Goal: Task Accomplishment & Management: Use online tool/utility

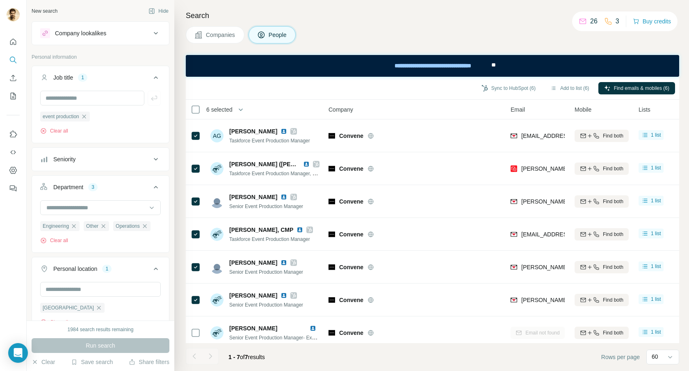
scroll to position [192, 0]
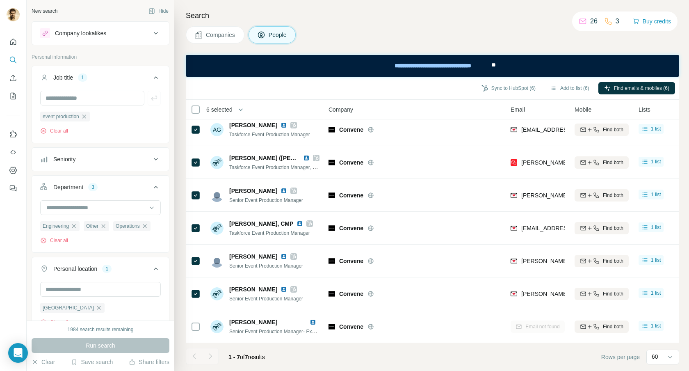
click at [155, 31] on icon at bounding box center [156, 33] width 10 height 10
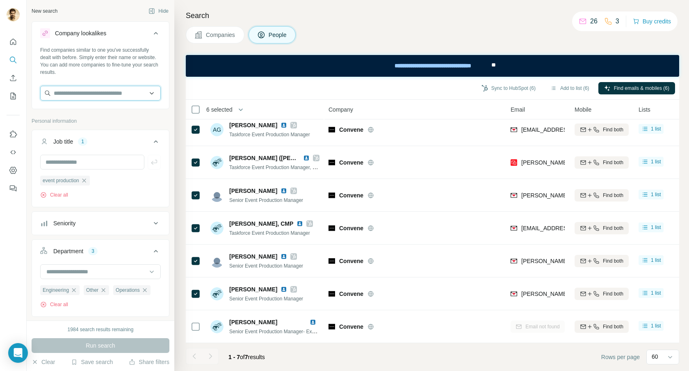
click at [88, 90] on input "text" at bounding box center [100, 93] width 121 height 15
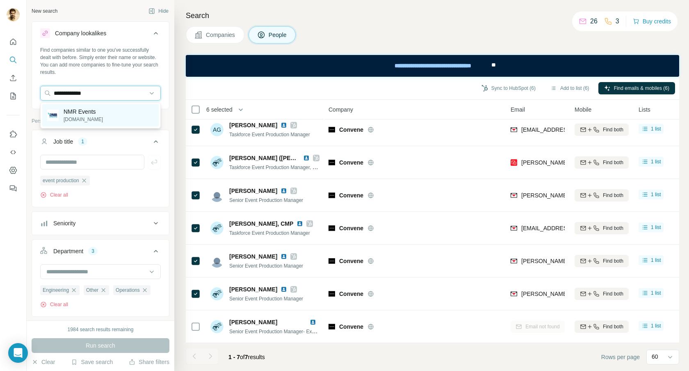
type input "**********"
click at [66, 119] on p "nmrevents.com" at bounding box center [83, 119] width 39 height 7
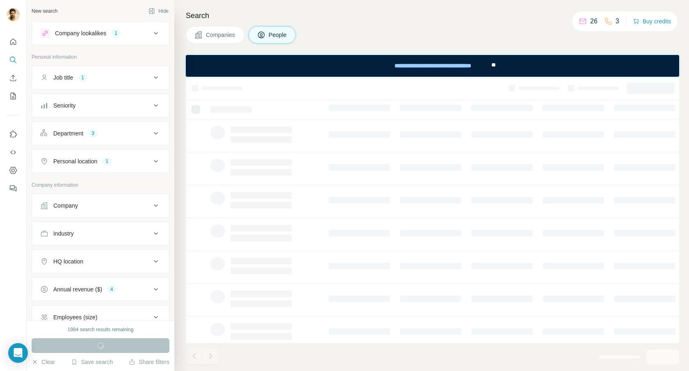
click at [155, 34] on icon at bounding box center [156, 33] width 10 height 10
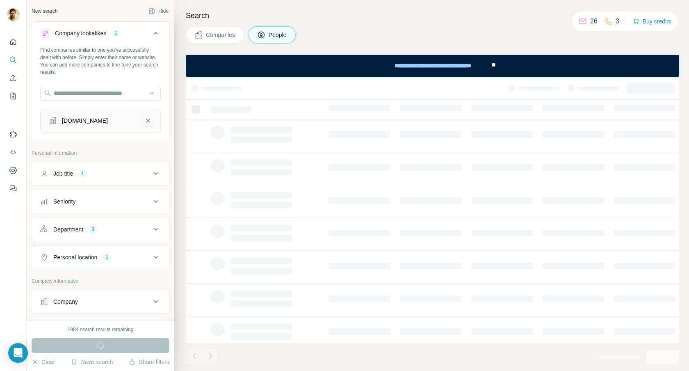
click at [155, 34] on icon at bounding box center [156, 33] width 10 height 10
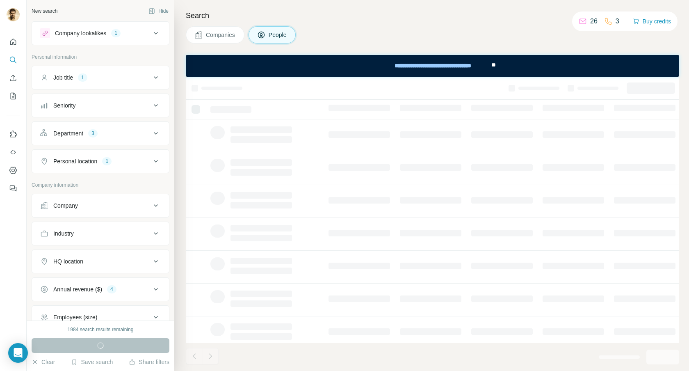
click at [158, 76] on icon at bounding box center [156, 78] width 10 height 10
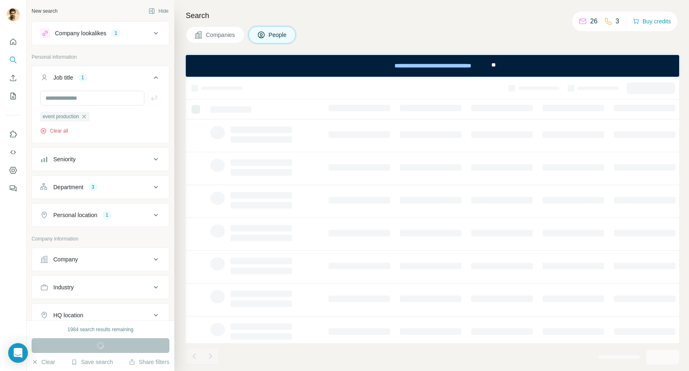
click at [56, 132] on button "Clear all" at bounding box center [54, 130] width 28 height 7
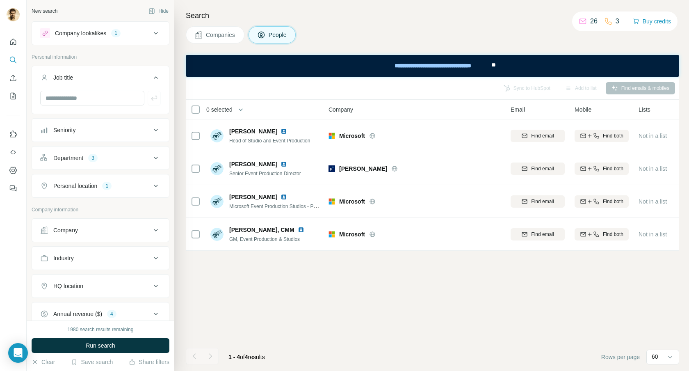
click at [158, 158] on icon at bounding box center [156, 158] width 10 height 10
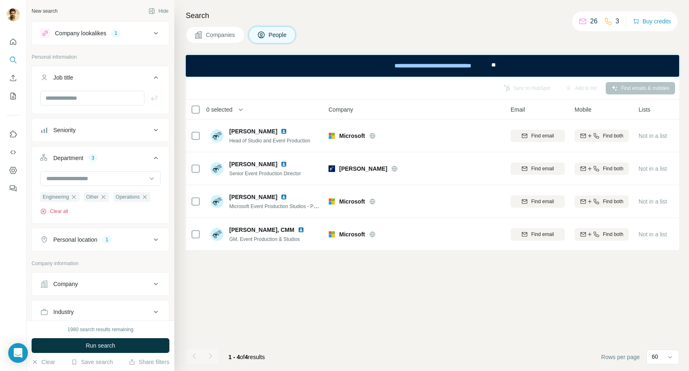
click at [62, 211] on button "Clear all" at bounding box center [54, 211] width 28 height 7
click at [155, 210] on icon at bounding box center [156, 210] width 4 height 2
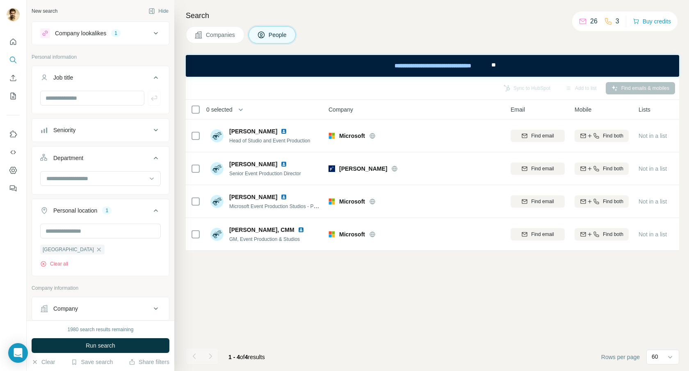
click at [155, 210] on icon at bounding box center [156, 211] width 10 height 10
click at [158, 256] on icon at bounding box center [156, 255] width 10 height 10
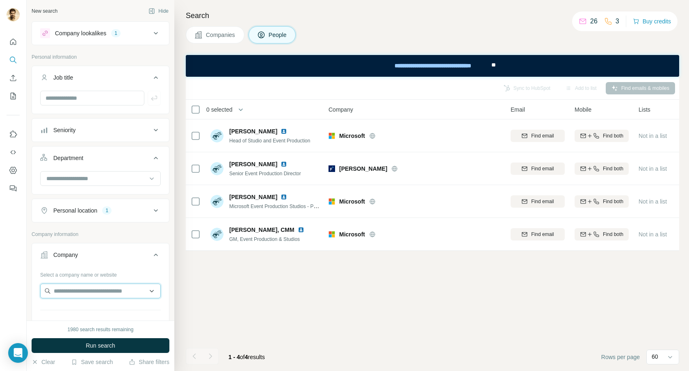
click at [110, 292] on input "text" at bounding box center [100, 290] width 121 height 15
click at [124, 236] on p "Company information" at bounding box center [101, 234] width 138 height 7
click at [118, 290] on input "text" at bounding box center [100, 290] width 121 height 15
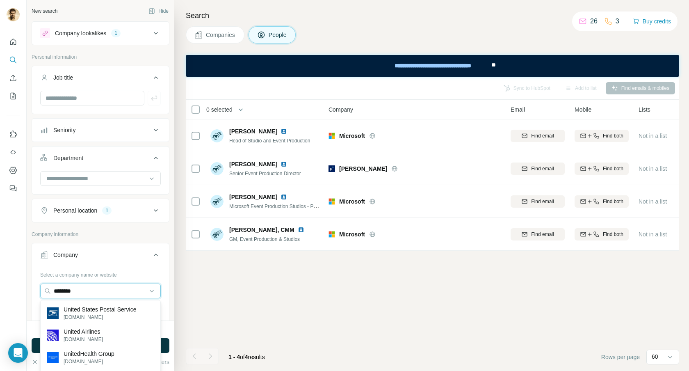
type input "*********"
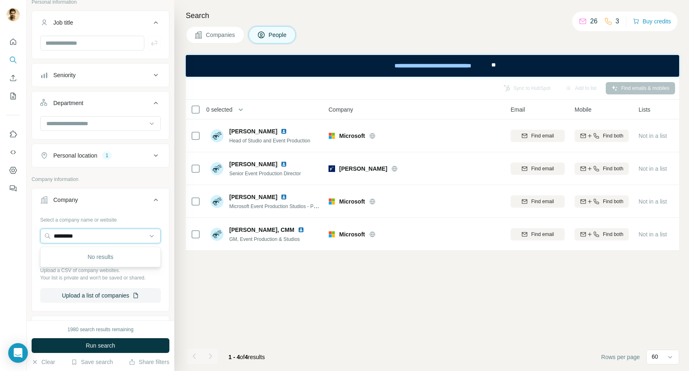
scroll to position [53, 0]
click at [147, 217] on div "Select a company name or website" at bounding box center [100, 220] width 121 height 11
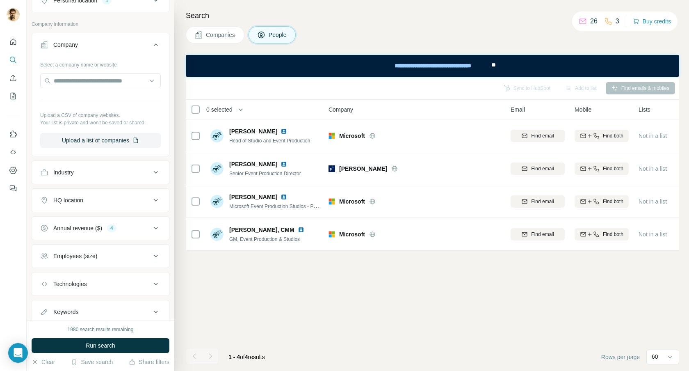
scroll to position [212, 0]
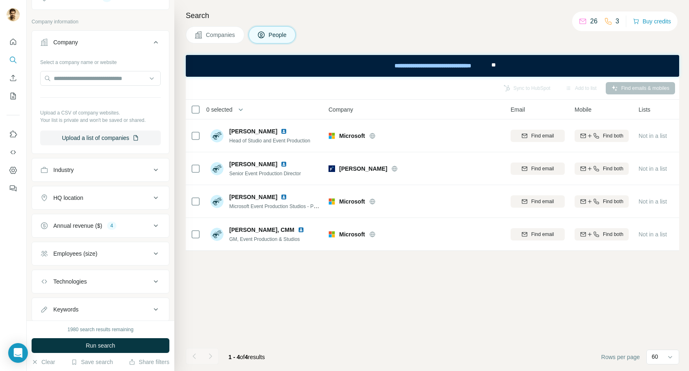
click at [154, 226] on icon at bounding box center [156, 226] width 10 height 10
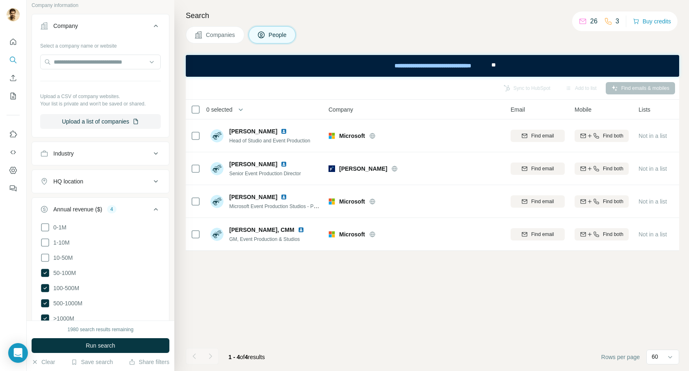
scroll to position [228, 0]
click at [153, 209] on icon at bounding box center [156, 211] width 10 height 10
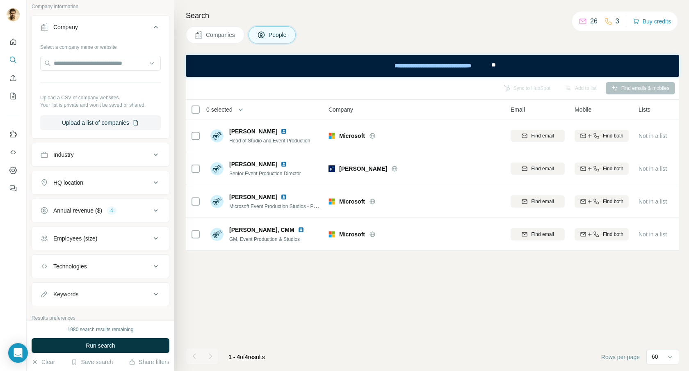
click at [157, 240] on icon at bounding box center [156, 238] width 10 height 10
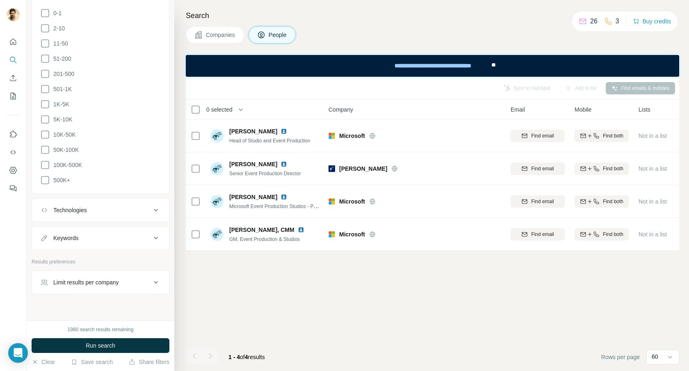
scroll to position [477, 0]
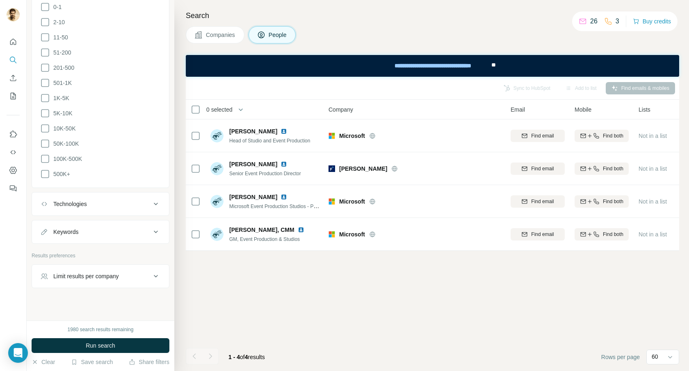
click at [155, 199] on icon at bounding box center [156, 204] width 10 height 10
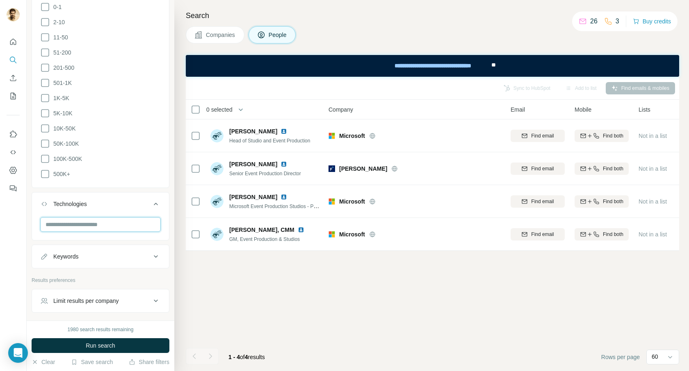
click at [91, 220] on input "text" at bounding box center [100, 224] width 121 height 15
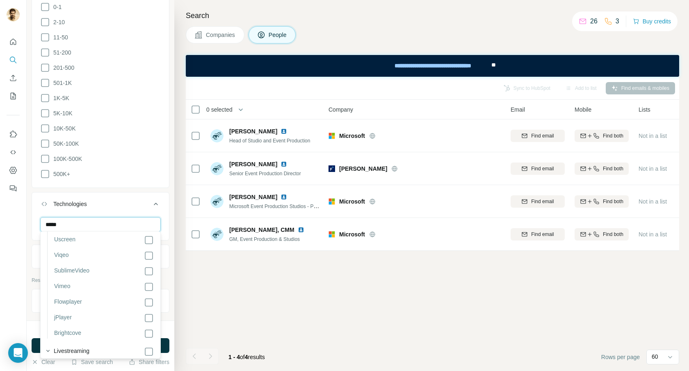
scroll to position [393, 0]
type input "*****"
click at [10, 252] on div at bounding box center [13, 185] width 27 height 371
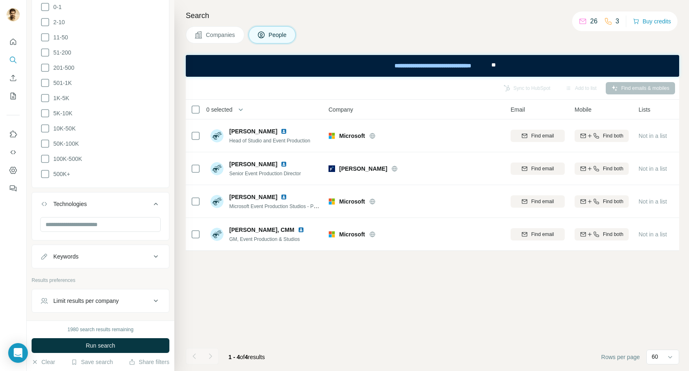
click at [155, 254] on icon at bounding box center [156, 256] width 10 height 10
click at [101, 272] on input "text" at bounding box center [92, 277] width 104 height 15
type input "*****"
click at [156, 275] on icon "button" at bounding box center [154, 277] width 8 height 8
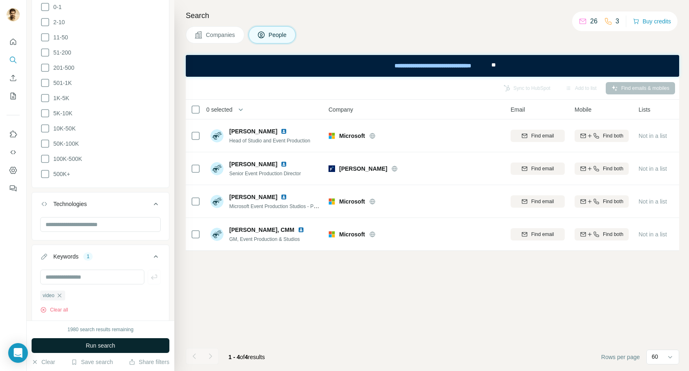
click at [94, 344] on span "Run search" at bounding box center [101, 345] width 30 height 8
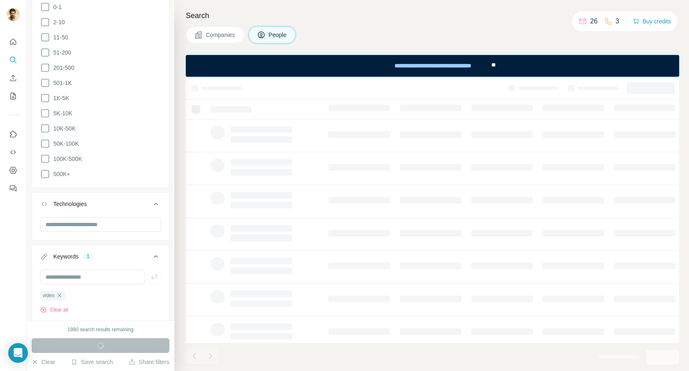
click at [217, 33] on span "Companies" at bounding box center [221, 35] width 30 height 8
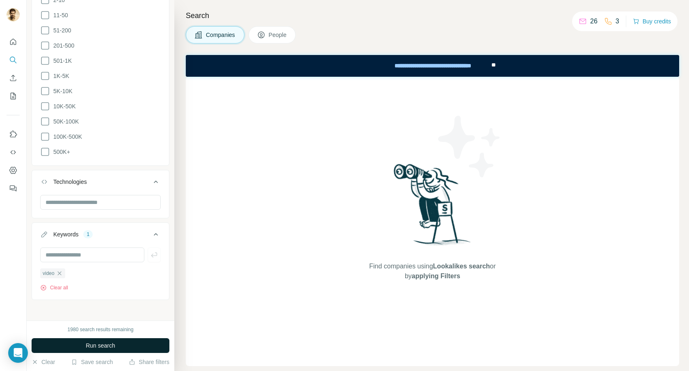
click at [106, 347] on span "Run search" at bounding box center [101, 345] width 30 height 8
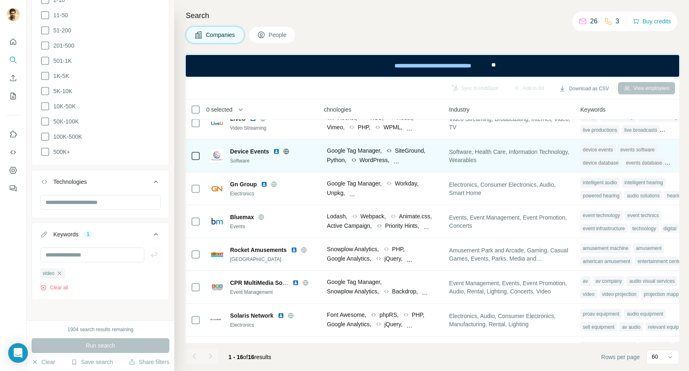
scroll to position [117, 475]
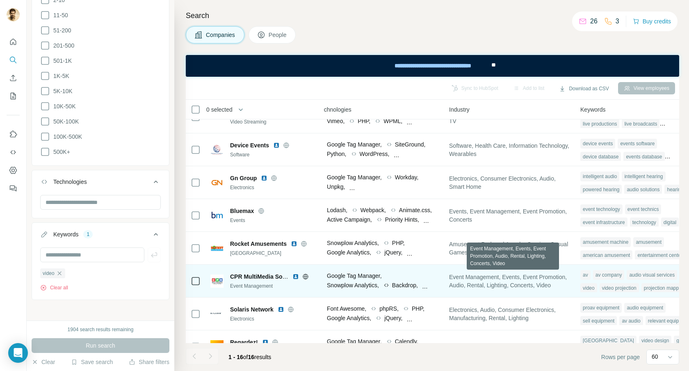
click at [541, 285] on span "Event Management, Events, Event Promotion, Audio, Rental, Lighting, Concerts, V…" at bounding box center [509, 281] width 121 height 16
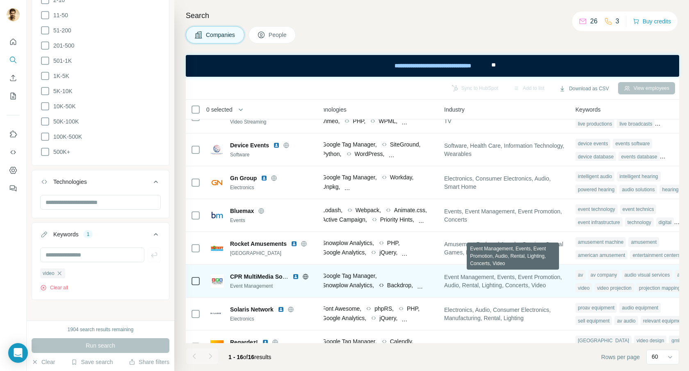
scroll to position [117, 479]
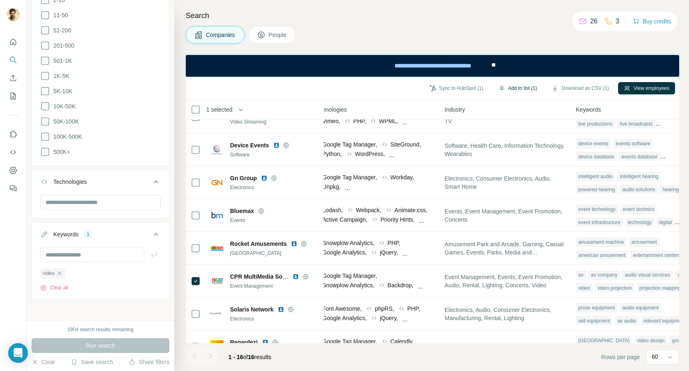
click at [513, 87] on button "Add to list (1)" at bounding box center [518, 88] width 50 height 12
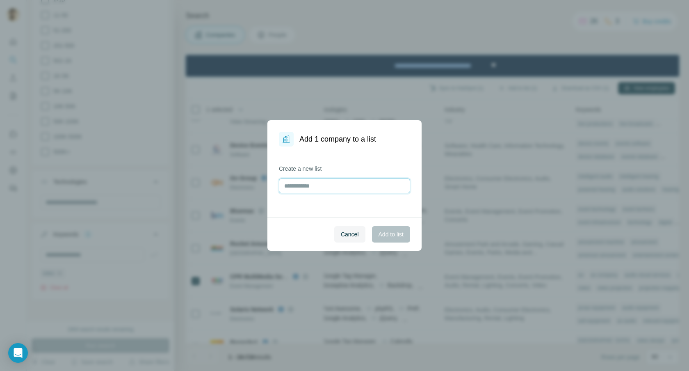
click at [323, 185] on input "text" at bounding box center [344, 185] width 131 height 15
type input "**********"
click at [390, 238] on span "Add to list" at bounding box center [391, 234] width 25 height 8
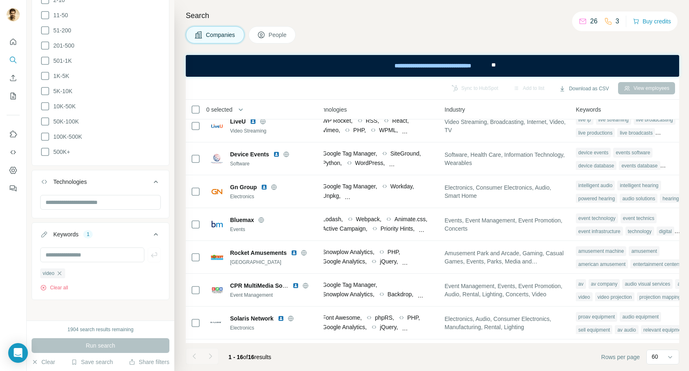
scroll to position [0, 479]
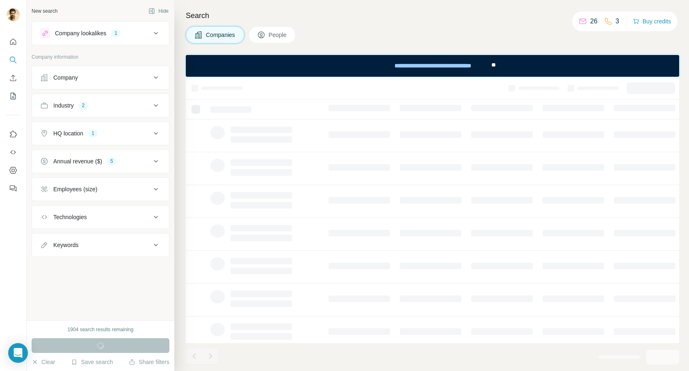
click at [154, 33] on icon at bounding box center [156, 33] width 10 height 10
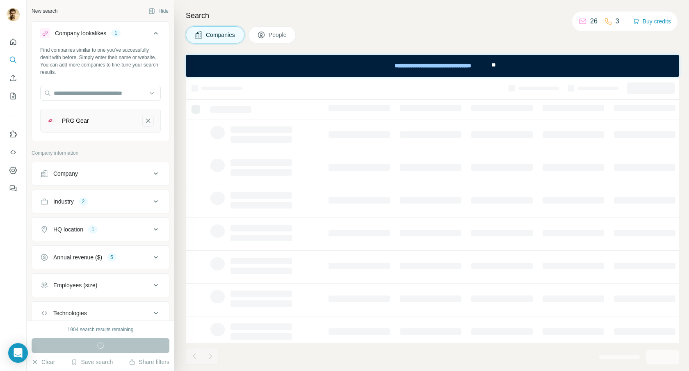
click at [147, 117] on icon "PRG Gear-remove-button" at bounding box center [147, 120] width 7 height 8
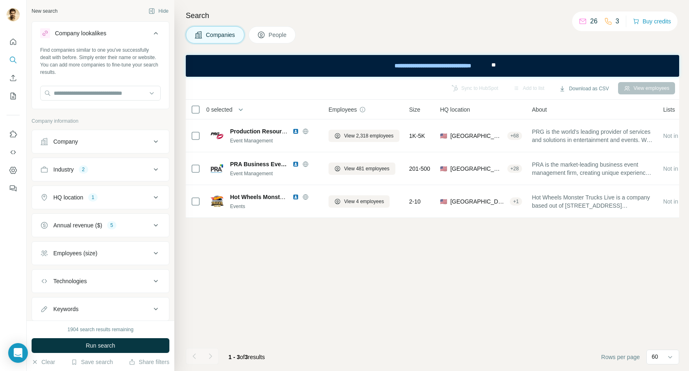
click at [157, 168] on icon at bounding box center [156, 169] width 10 height 10
click at [124, 188] on input at bounding box center [96, 189] width 101 height 9
click at [54, 187] on input at bounding box center [96, 189] width 101 height 9
click at [47, 192] on input at bounding box center [96, 189] width 101 height 9
click at [60, 196] on div at bounding box center [96, 190] width 101 height 14
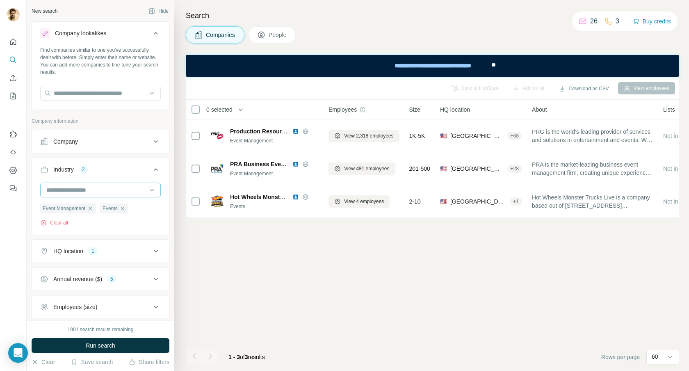
click at [61, 184] on div at bounding box center [96, 190] width 101 height 14
type input "*****"
click at [63, 209] on div "Video" at bounding box center [100, 208] width 107 height 8
click at [48, 191] on input at bounding box center [96, 189] width 101 height 9
type input "******"
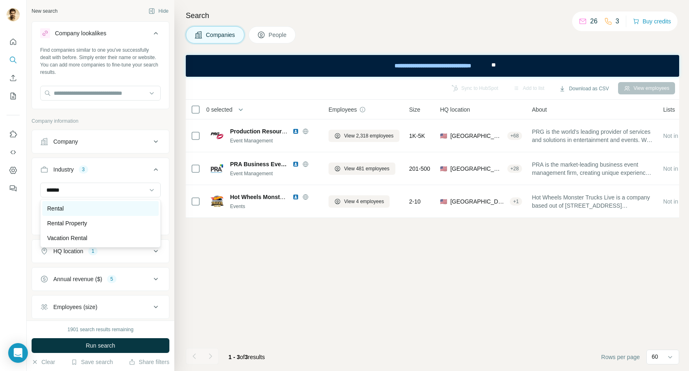
click at [54, 208] on p "Rental" at bounding box center [55, 208] width 16 height 8
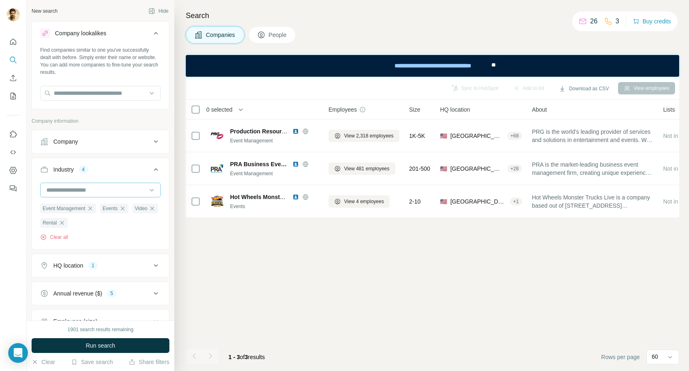
click at [47, 192] on input at bounding box center [96, 189] width 101 height 9
type input "***"
click at [49, 208] on p "Concerts" at bounding box center [58, 208] width 23 height 8
click at [63, 347] on button "Run search" at bounding box center [101, 345] width 138 height 15
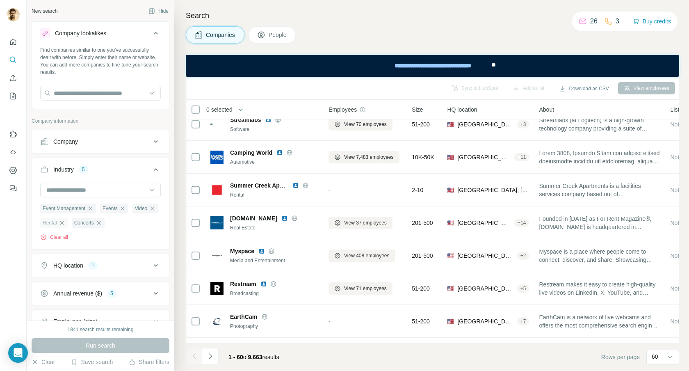
click at [64, 222] on icon "button" at bounding box center [62, 223] width 4 height 4
click at [101, 345] on span "Run search" at bounding box center [101, 345] width 30 height 8
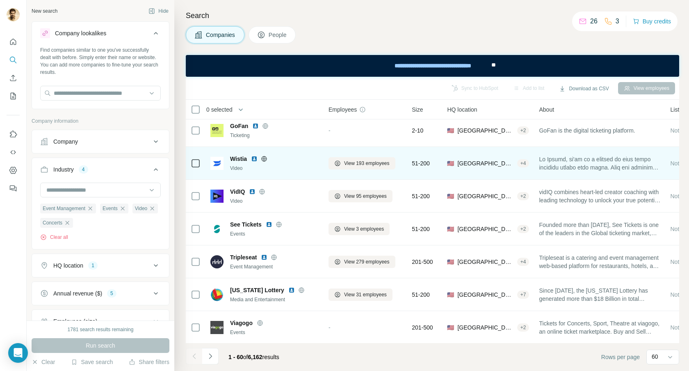
scroll to position [672, 0]
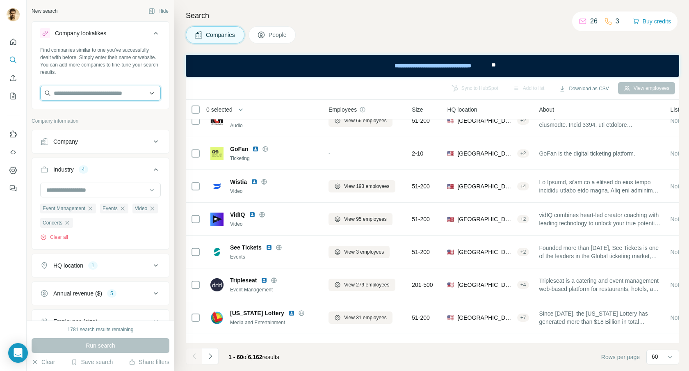
click at [154, 94] on input "text" at bounding box center [100, 93] width 121 height 15
click at [139, 70] on div "Find companies similar to one you've successfully dealt with before. Simply ent…" at bounding box center [100, 61] width 121 height 30
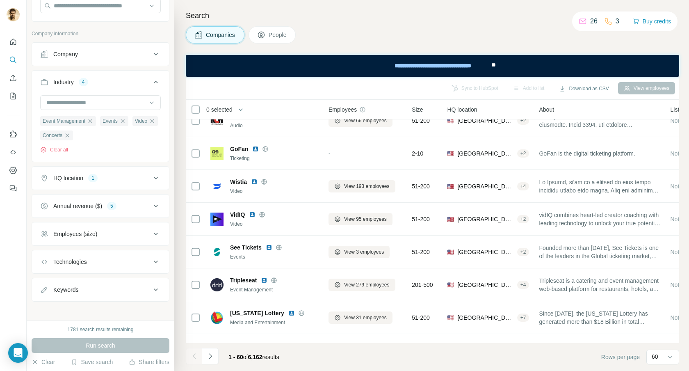
scroll to position [92, 0]
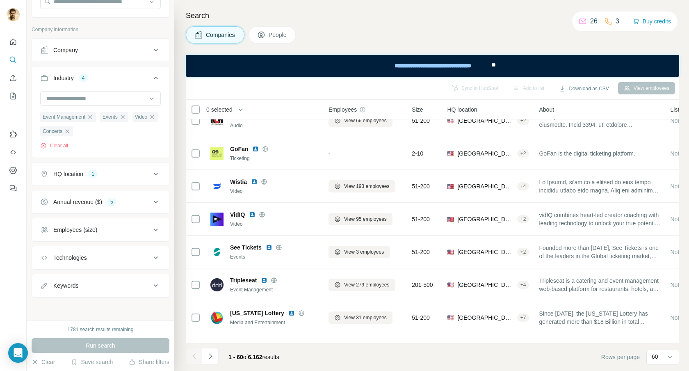
click at [154, 230] on icon at bounding box center [156, 230] width 10 height 10
click at [45, 278] on icon at bounding box center [45, 278] width 10 height 10
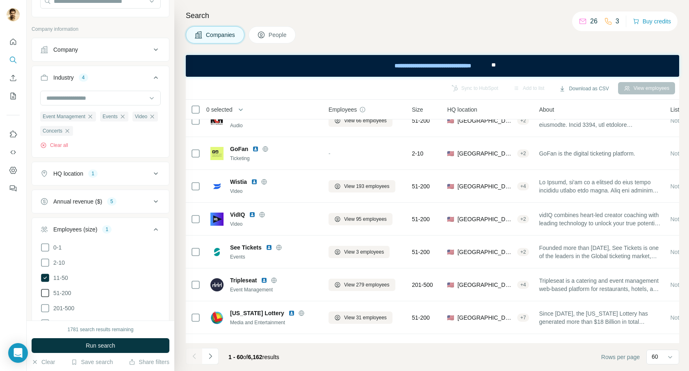
click at [44, 292] on icon at bounding box center [45, 293] width 10 height 10
click at [44, 311] on icon at bounding box center [45, 308] width 10 height 10
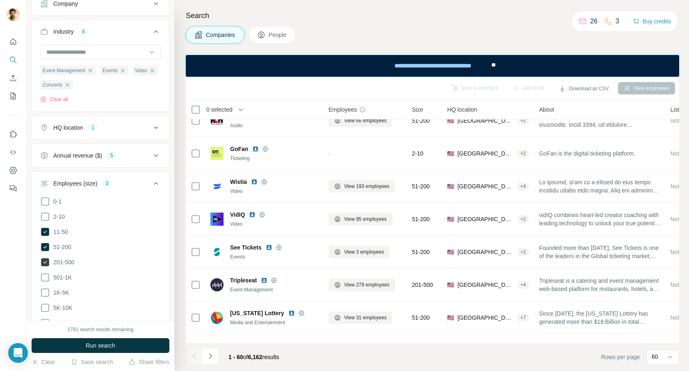
scroll to position [149, 0]
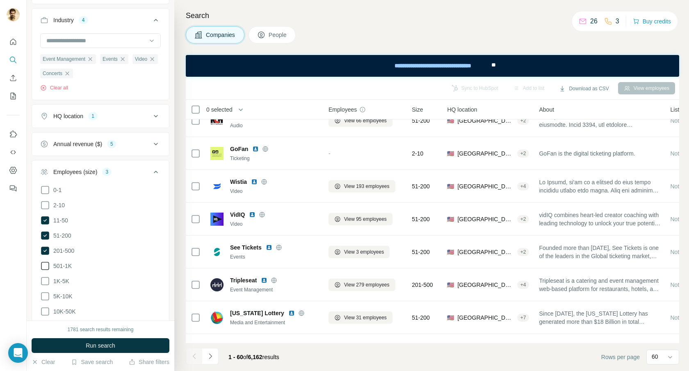
click at [46, 265] on icon at bounding box center [45, 266] width 10 height 10
click at [44, 278] on icon at bounding box center [45, 281] width 10 height 10
click at [43, 297] on icon at bounding box center [45, 296] width 10 height 10
click at [45, 310] on icon at bounding box center [45, 311] width 10 height 10
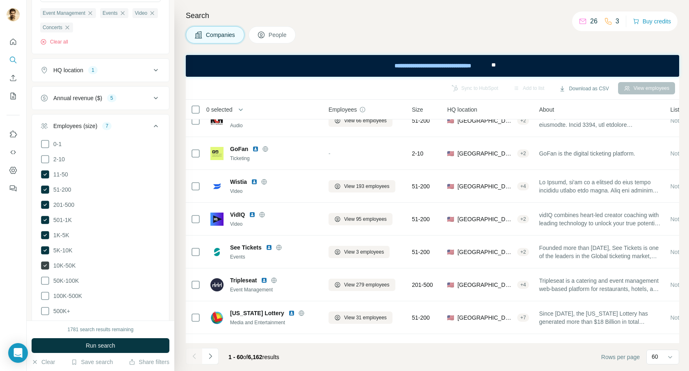
scroll to position [200, 0]
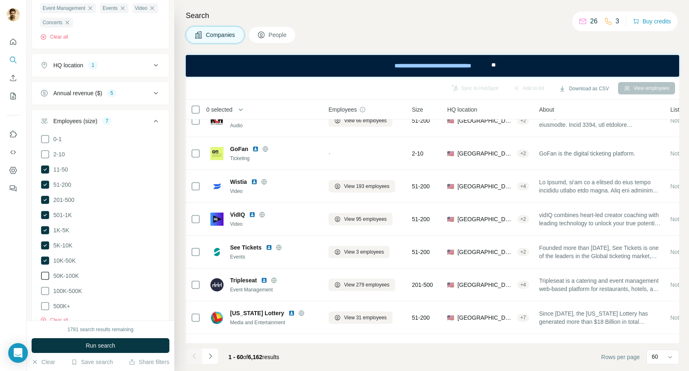
click at [46, 273] on icon at bounding box center [45, 276] width 10 height 10
click at [46, 289] on icon at bounding box center [45, 291] width 10 height 10
click at [45, 304] on icon at bounding box center [45, 306] width 10 height 10
click at [69, 347] on button "Run search" at bounding box center [101, 345] width 138 height 15
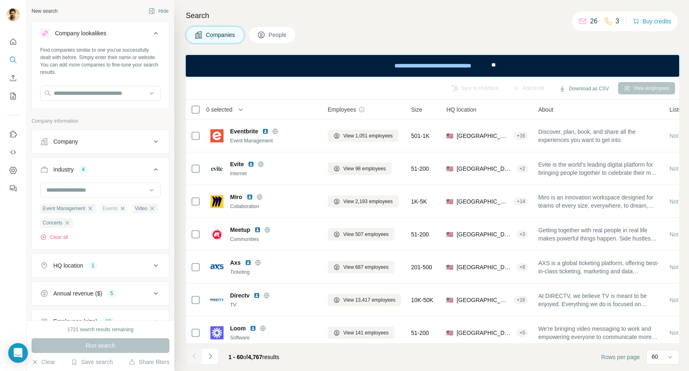
click at [126, 211] on icon "button" at bounding box center [122, 208] width 7 height 7
click at [123, 210] on icon "button" at bounding box center [120, 208] width 7 height 7
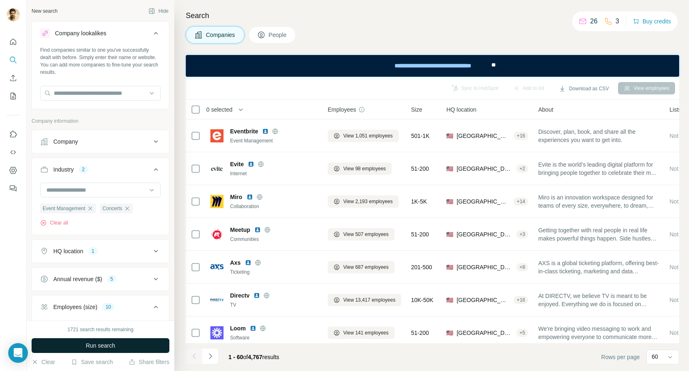
click at [105, 340] on button "Run search" at bounding box center [101, 345] width 138 height 15
click at [100, 347] on span "Run search" at bounding box center [101, 345] width 30 height 8
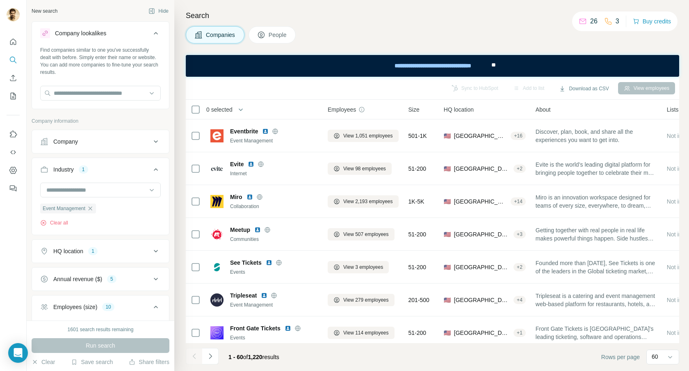
click at [154, 139] on icon at bounding box center [156, 142] width 10 height 10
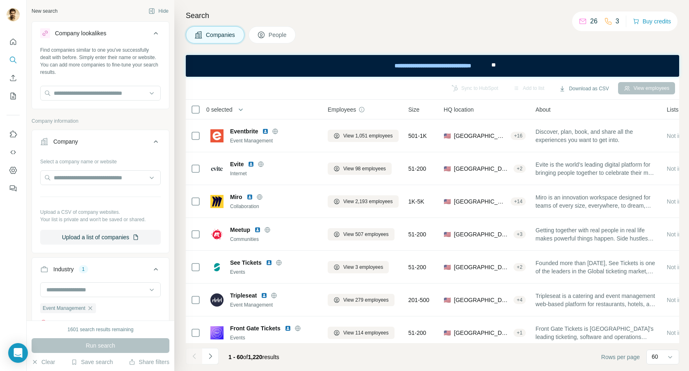
click at [154, 139] on icon at bounding box center [156, 142] width 10 height 10
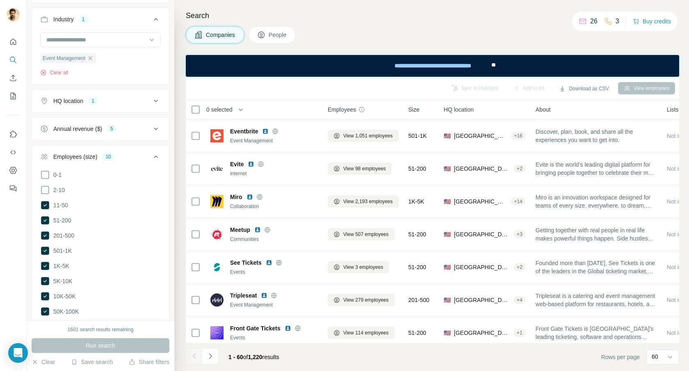
scroll to position [151, 0]
click at [158, 128] on icon at bounding box center [156, 128] width 10 height 10
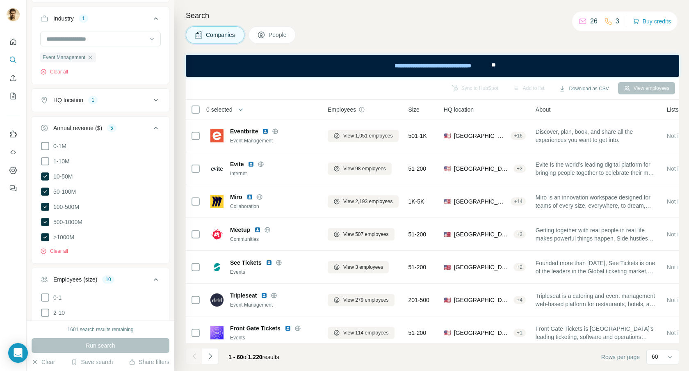
click at [158, 128] on icon at bounding box center [156, 128] width 10 height 10
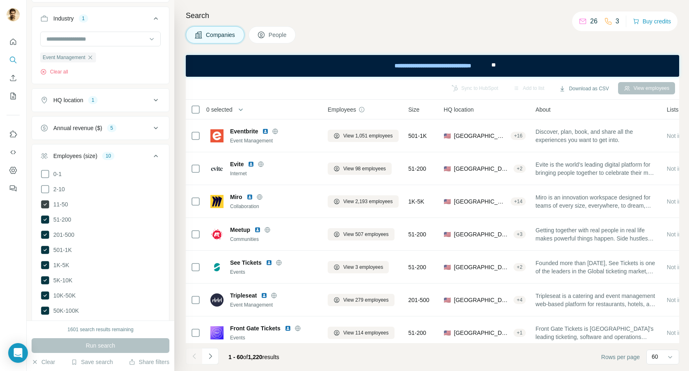
click at [46, 203] on icon at bounding box center [45, 204] width 8 height 8
click at [81, 345] on button "Run search" at bounding box center [101, 345] width 138 height 15
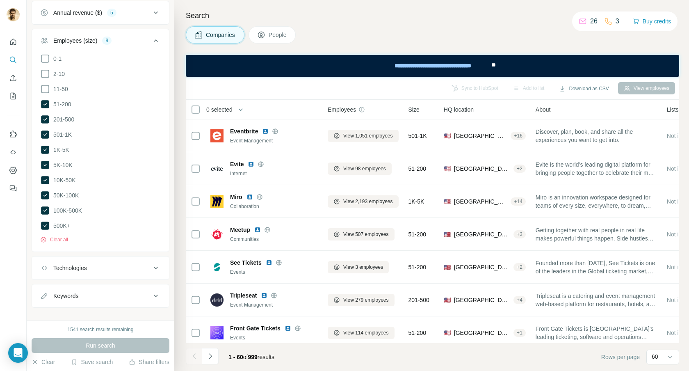
scroll to position [274, 0]
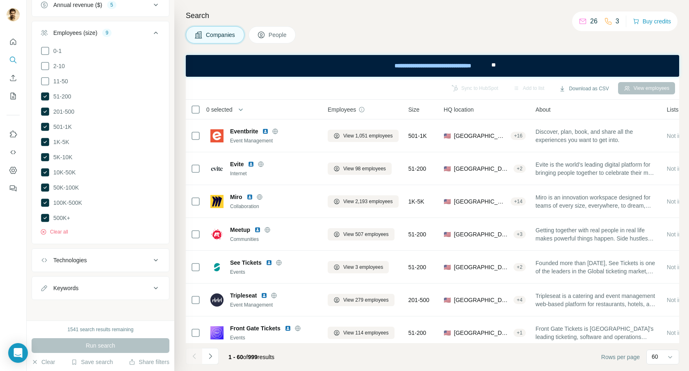
click at [157, 256] on icon at bounding box center [156, 260] width 10 height 10
click at [123, 276] on input "text" at bounding box center [100, 280] width 121 height 15
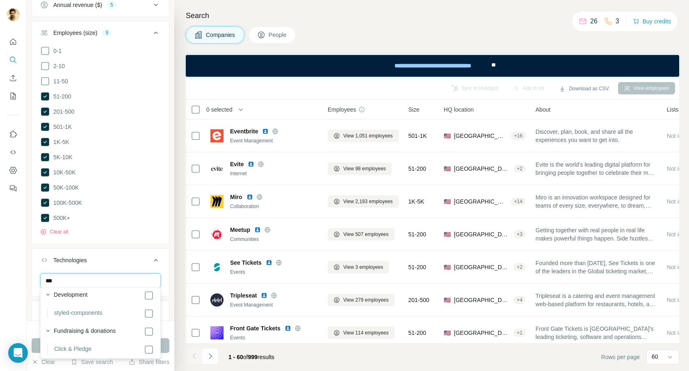
scroll to position [189, 0]
drag, startPoint x: 64, startPoint y: 279, endPoint x: 37, endPoint y: 282, distance: 27.2
click at [37, 282] on div "***" at bounding box center [100, 283] width 137 height 21
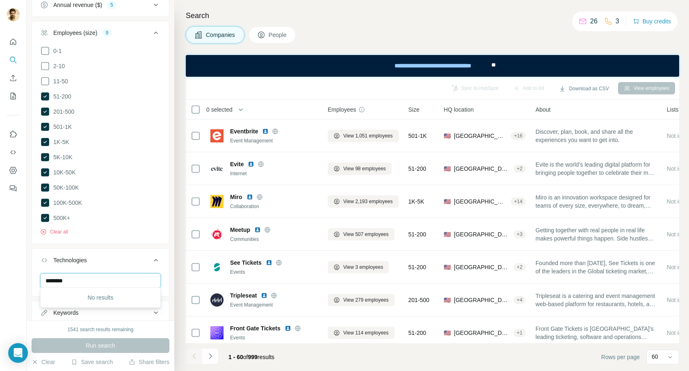
scroll to position [0, 0]
type input "*"
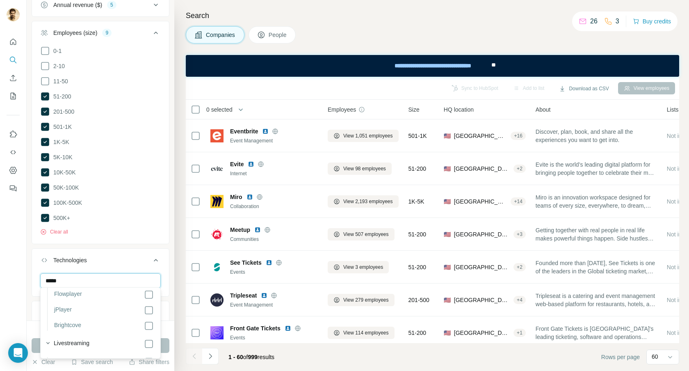
scroll to position [450, 0]
type input "*****"
click at [8, 273] on div at bounding box center [13, 185] width 27 height 371
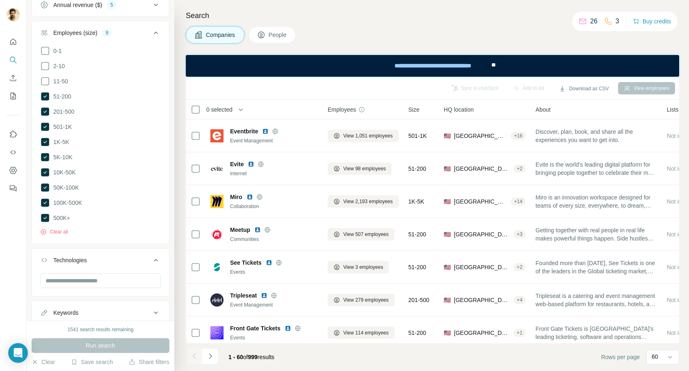
scroll to position [299, 0]
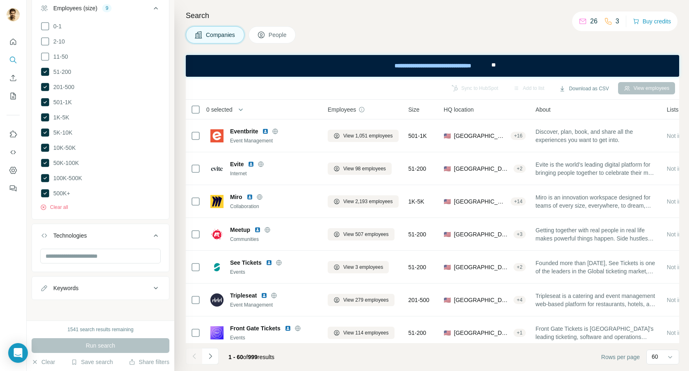
click at [78, 286] on div "Keywords" at bounding box center [65, 288] width 25 height 8
click at [85, 303] on input "text" at bounding box center [92, 308] width 104 height 15
type input "*****"
click at [48, 324] on div "1541 search results remaining Run search Clear Save search Share filters" at bounding box center [101, 345] width 148 height 50
click at [156, 306] on icon "button" at bounding box center [154, 308] width 8 height 8
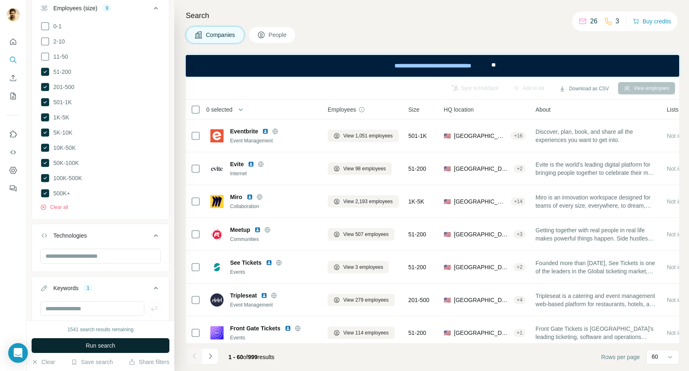
click at [108, 347] on span "Run search" at bounding box center [101, 345] width 30 height 8
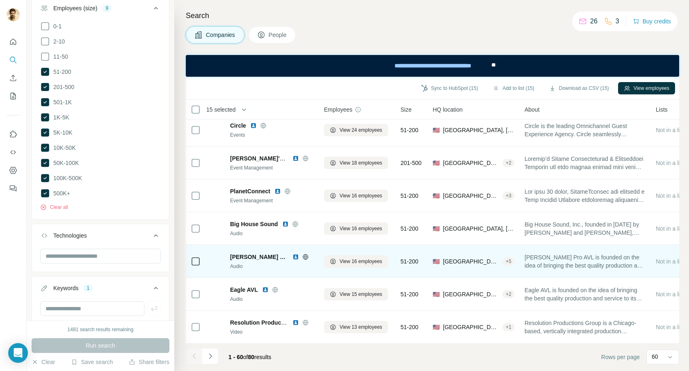
scroll to position [1745, 5]
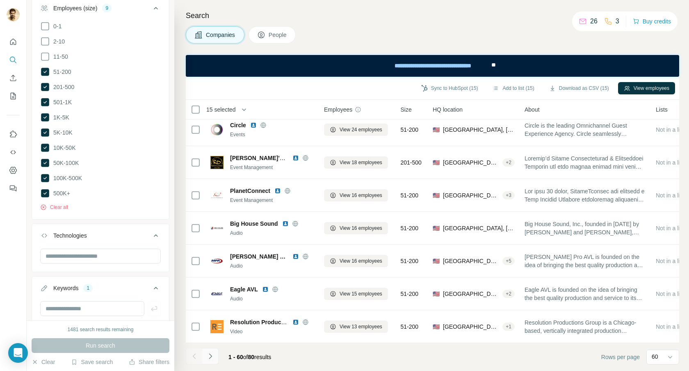
click at [209, 357] on icon "Navigate to next page" at bounding box center [210, 356] width 8 height 8
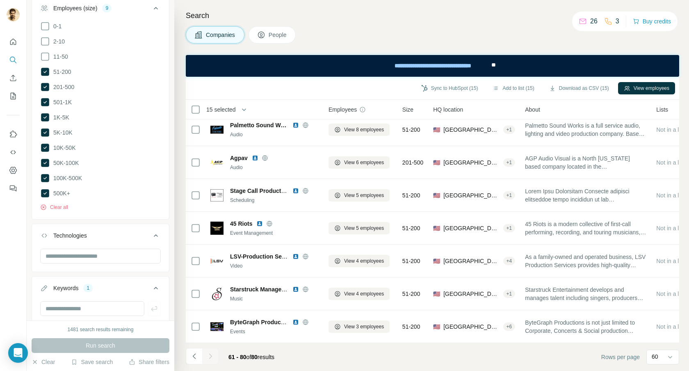
scroll to position [433, 0]
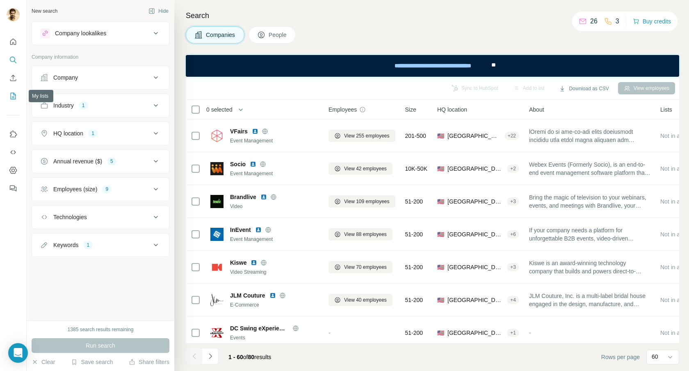
click at [12, 98] on icon "My lists" at bounding box center [13, 96] width 8 height 8
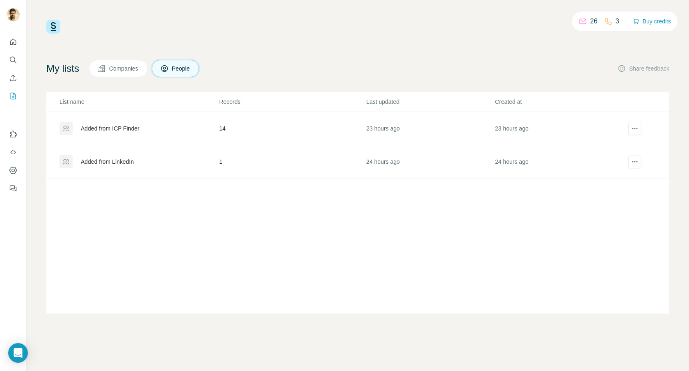
click at [98, 129] on div "Added from ICP Finder" at bounding box center [110, 128] width 59 height 8
click at [97, 162] on div "Added from LinkedIn" at bounding box center [107, 162] width 53 height 8
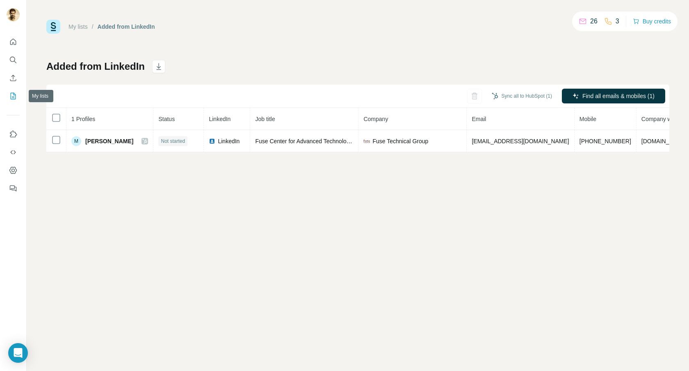
click at [14, 97] on icon "My lists" at bounding box center [13, 96] width 8 height 8
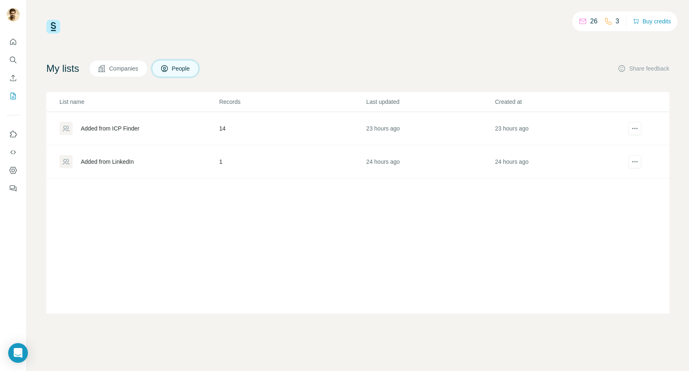
click at [123, 69] on span "Companies" at bounding box center [124, 68] width 30 height 8
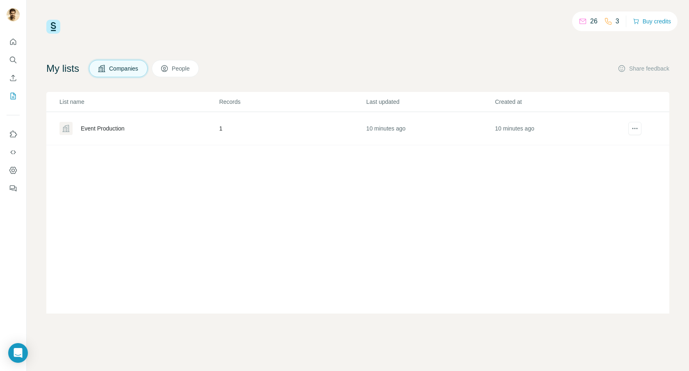
click at [100, 130] on div "Event Production" at bounding box center [103, 128] width 44 height 8
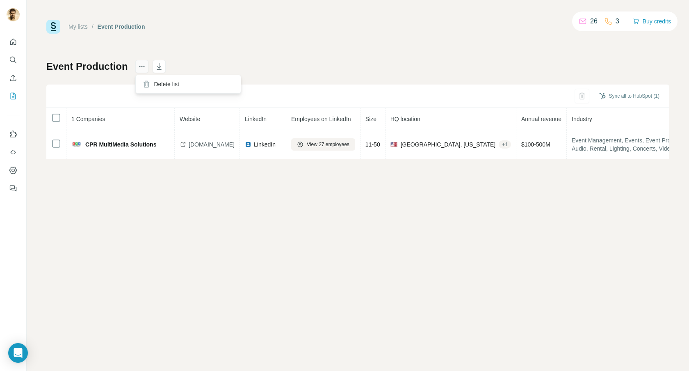
click at [140, 69] on icon "actions" at bounding box center [142, 66] width 8 height 8
click at [219, 46] on div "My lists / Event Production 26 3 Buy credits Event Production Sync all to HubSp…" at bounding box center [357, 89] width 623 height 139
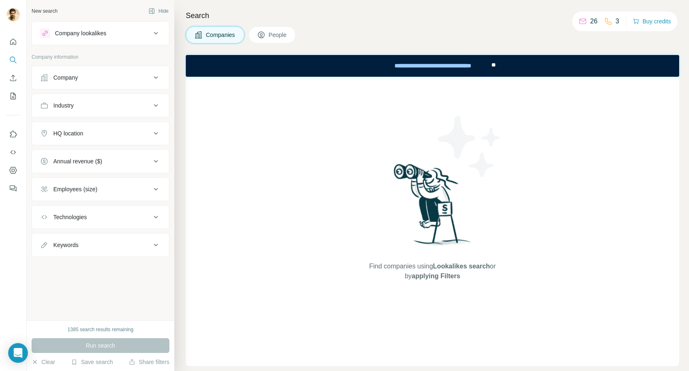
click at [262, 115] on div "Find companies using Lookalikes search or by applying Filters" at bounding box center [432, 221] width 493 height 289
click at [11, 96] on icon "My lists" at bounding box center [13, 96] width 8 height 8
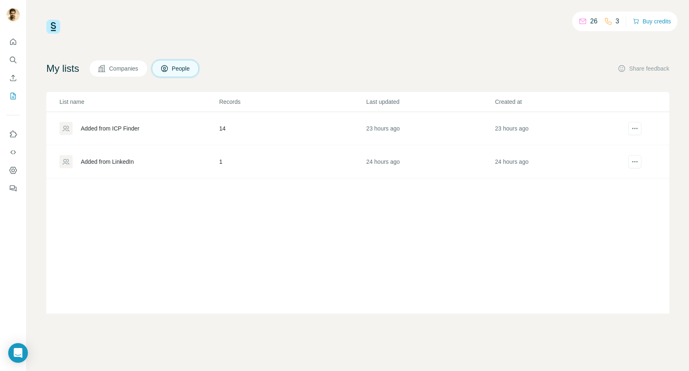
click at [121, 65] on span "Companies" at bounding box center [124, 68] width 30 height 8
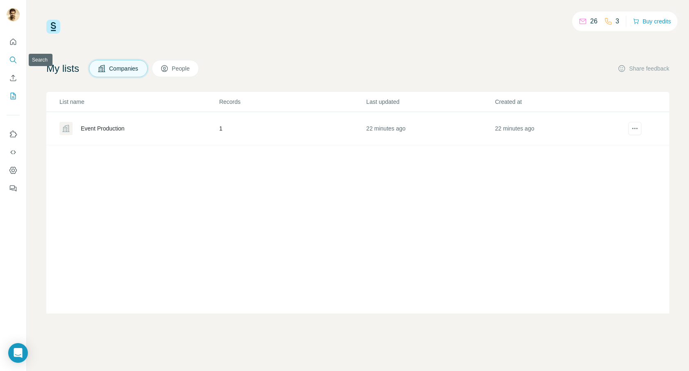
click at [14, 57] on icon "Search" at bounding box center [12, 59] width 5 height 5
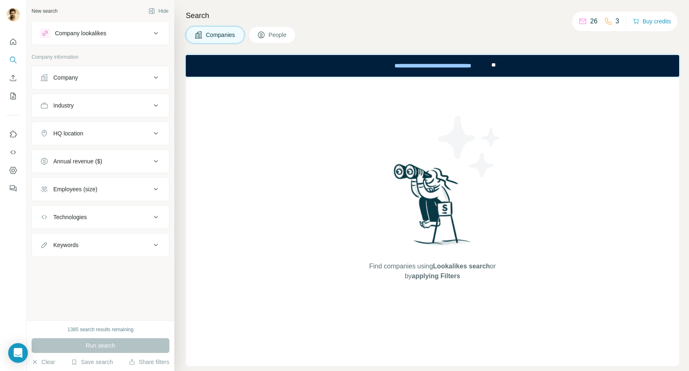
click at [146, 37] on div "Company lookalikes" at bounding box center [95, 33] width 111 height 10
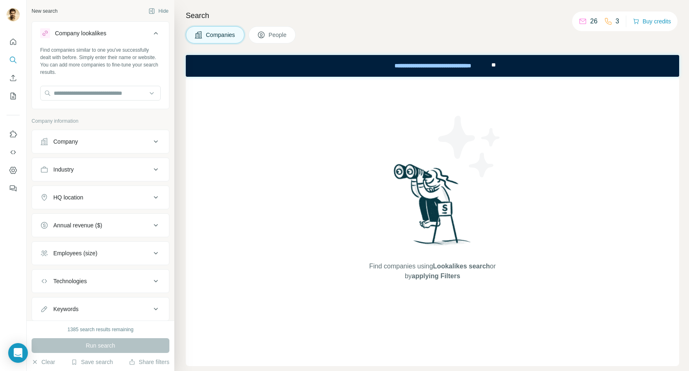
click at [146, 37] on div "Company lookalikes" at bounding box center [95, 33] width 111 height 10
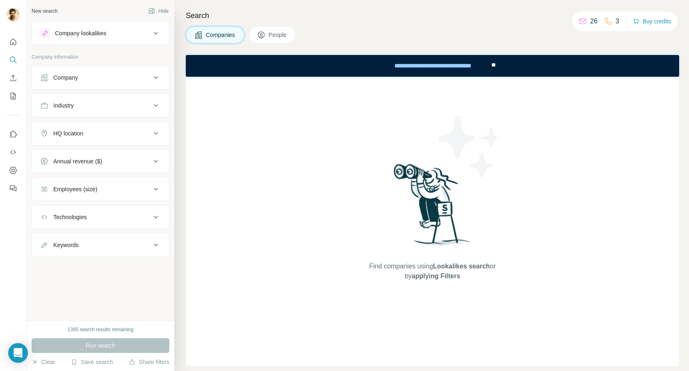
click at [159, 107] on icon at bounding box center [156, 106] width 10 height 10
click at [102, 127] on input at bounding box center [96, 125] width 101 height 9
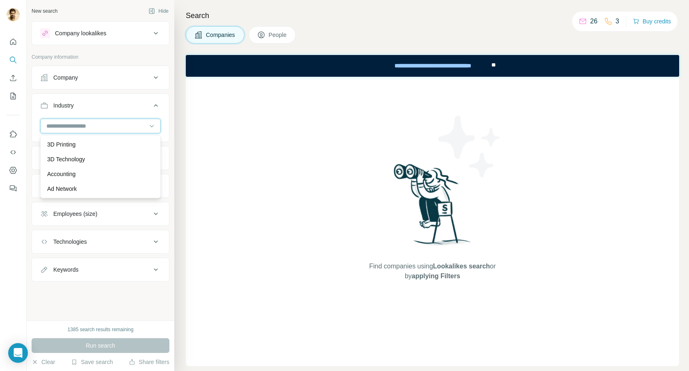
click at [102, 127] on input at bounding box center [96, 125] width 101 height 9
click at [42, 127] on div at bounding box center [100, 126] width 121 height 15
type input "*"
type input "*****"
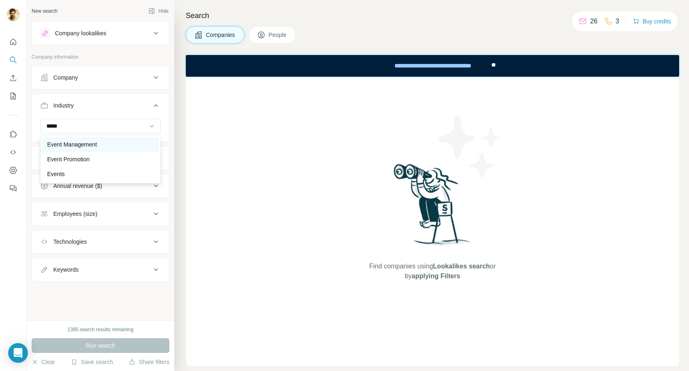
click at [52, 147] on p "Event Management" at bounding box center [72, 144] width 50 height 8
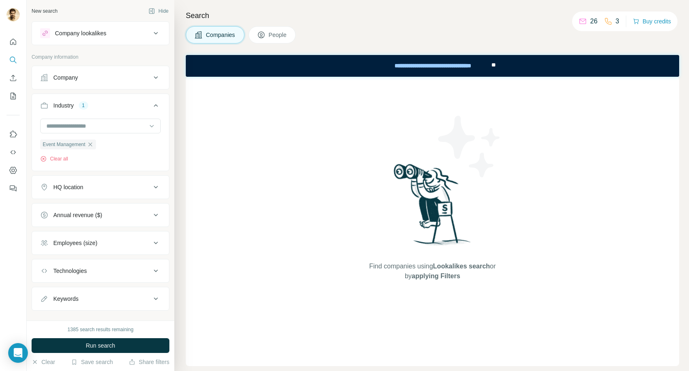
click at [116, 185] on div "HQ location" at bounding box center [95, 187] width 111 height 8
click at [79, 206] on input "text" at bounding box center [100, 207] width 121 height 15
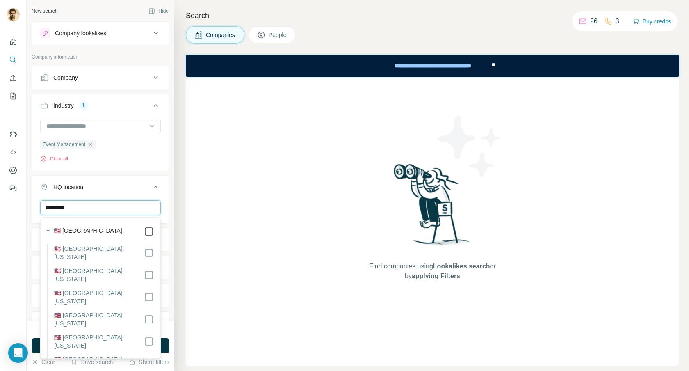
type input "*********"
click at [47, 229] on icon "button" at bounding box center [48, 230] width 8 height 8
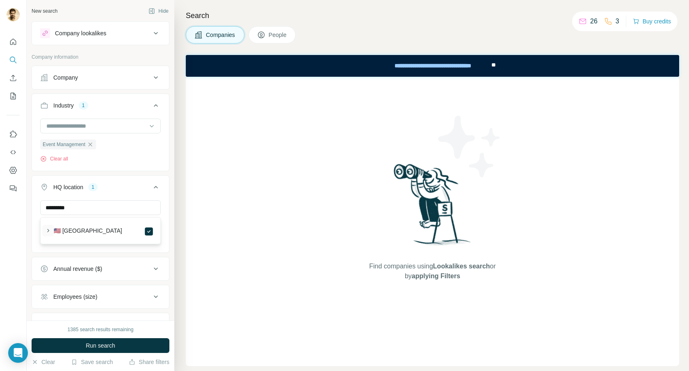
click at [48, 229] on icon "button" at bounding box center [48, 229] width 2 height 3
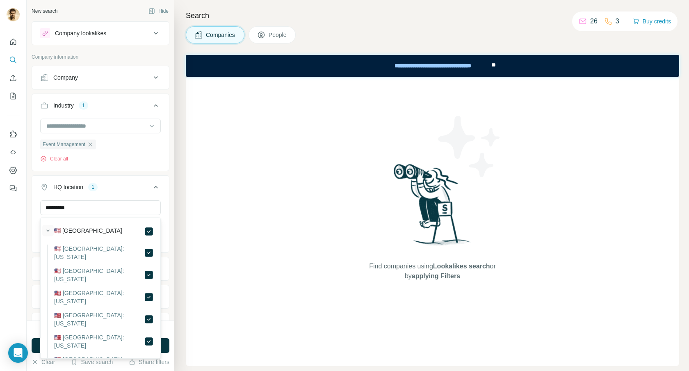
click at [48, 229] on icon "button" at bounding box center [48, 230] width 8 height 8
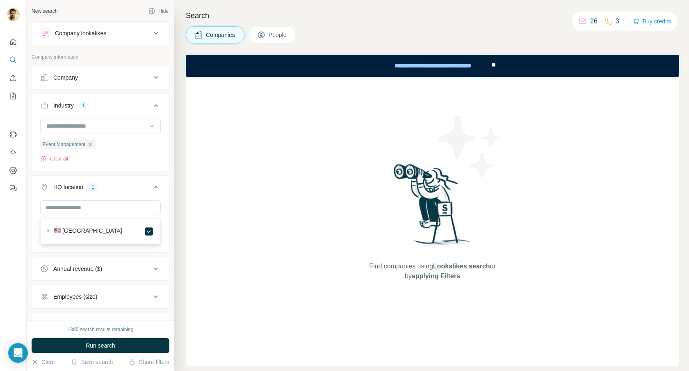
click at [26, 245] on div at bounding box center [13, 185] width 27 height 371
click at [155, 270] on icon at bounding box center [156, 268] width 4 height 2
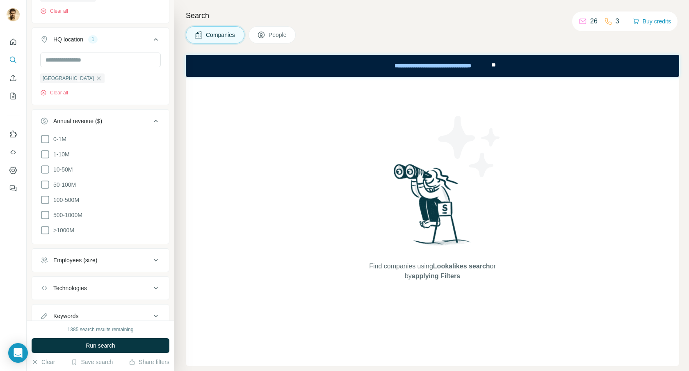
scroll to position [149, 0]
click at [45, 229] on icon at bounding box center [45, 229] width 10 height 10
click at [44, 211] on icon at bounding box center [45, 214] width 10 height 10
click at [44, 195] on icon at bounding box center [45, 199] width 10 height 10
click at [45, 183] on icon at bounding box center [45, 183] width 10 height 10
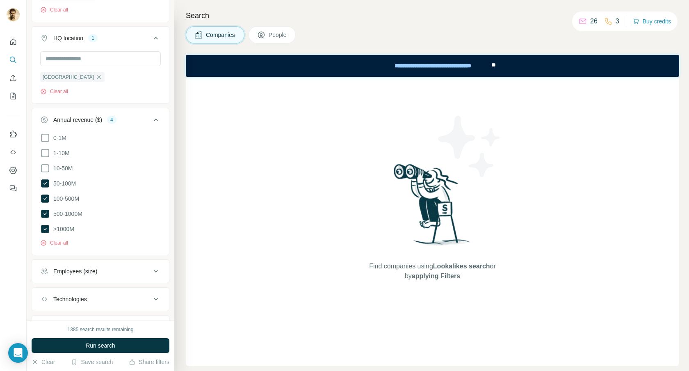
click at [12, 244] on div at bounding box center [13, 185] width 27 height 371
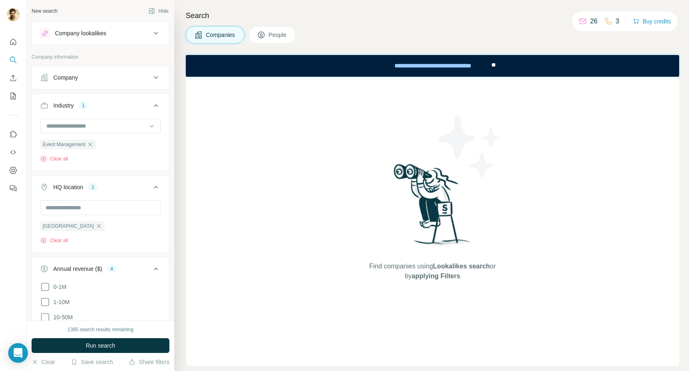
click at [153, 79] on icon at bounding box center [156, 78] width 10 height 10
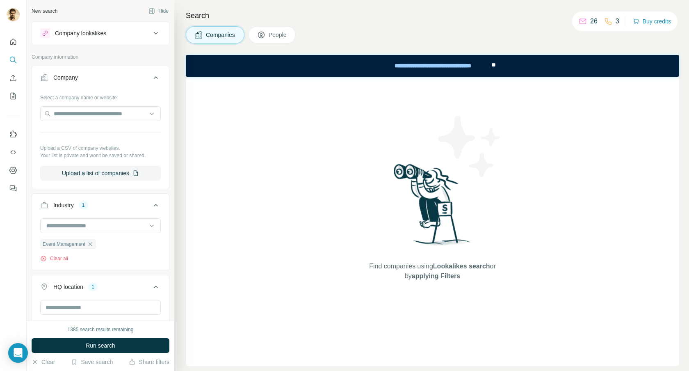
click at [155, 77] on icon at bounding box center [156, 78] width 10 height 10
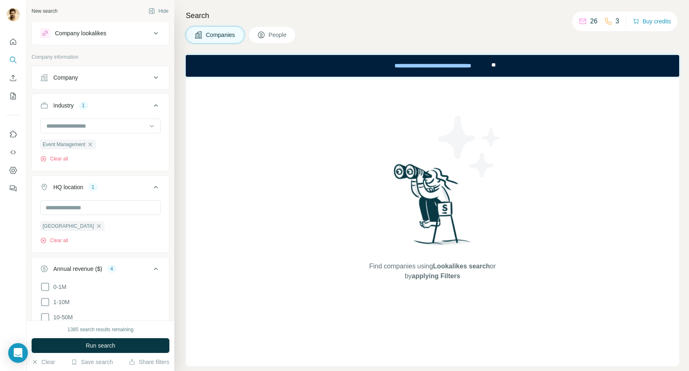
click at [155, 107] on icon at bounding box center [156, 106] width 10 height 10
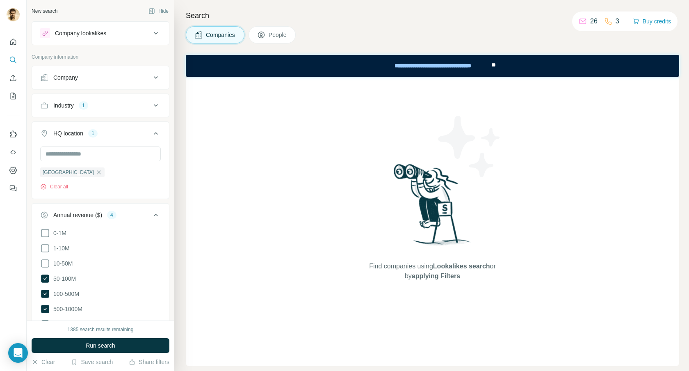
click at [156, 134] on icon at bounding box center [156, 133] width 10 height 10
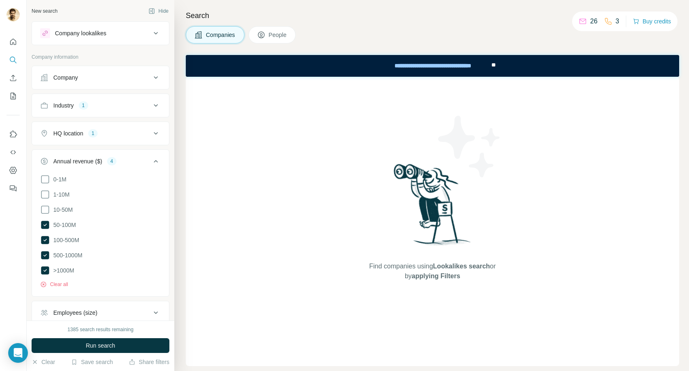
click at [155, 162] on icon at bounding box center [156, 161] width 10 height 10
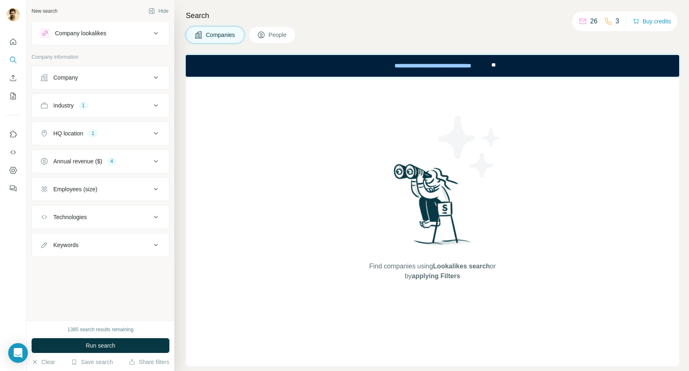
click at [156, 190] on icon at bounding box center [156, 189] width 10 height 10
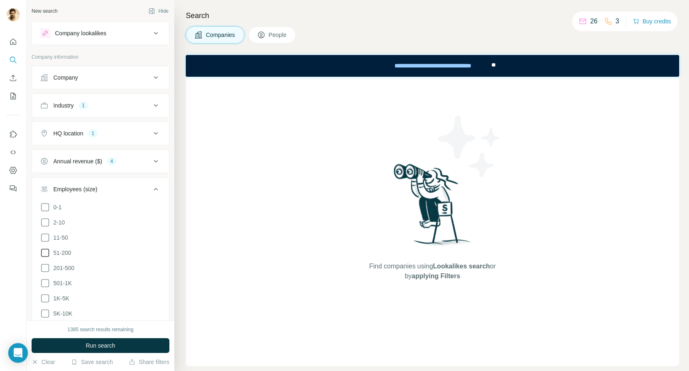
click at [46, 254] on icon at bounding box center [45, 253] width 10 height 10
click at [46, 263] on icon at bounding box center [45, 268] width 10 height 10
click at [46, 281] on icon at bounding box center [45, 283] width 10 height 10
click at [45, 299] on icon at bounding box center [45, 298] width 10 height 10
click at [45, 315] on icon at bounding box center [45, 313] width 10 height 10
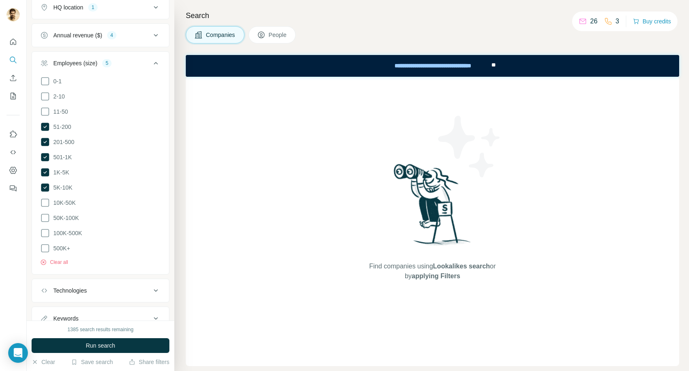
scroll to position [156, 0]
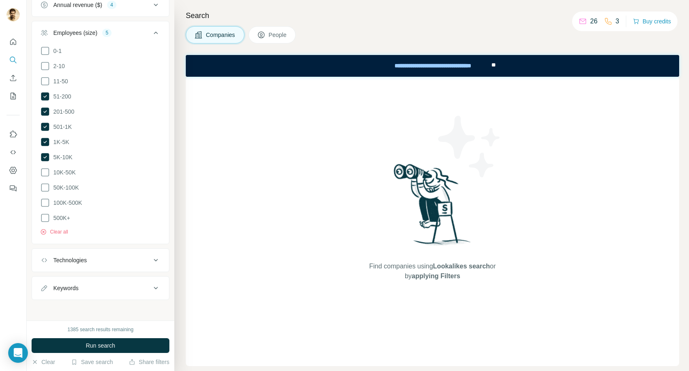
click at [155, 285] on icon at bounding box center [156, 288] width 10 height 10
click at [105, 304] on input "text" at bounding box center [92, 308] width 104 height 15
type input "*****"
click at [154, 307] on icon "button" at bounding box center [154, 308] width 8 height 8
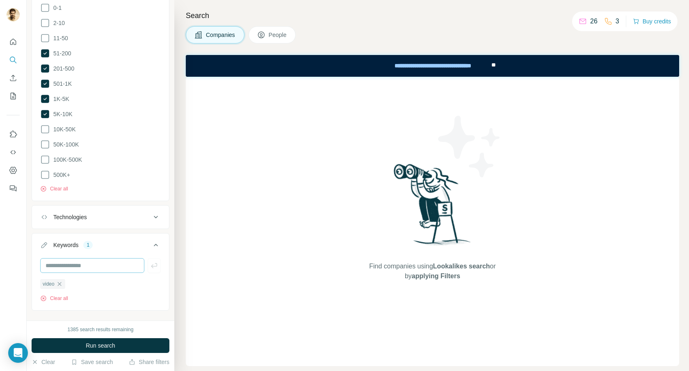
scroll to position [201, 0]
click at [107, 343] on span "Run search" at bounding box center [101, 345] width 30 height 8
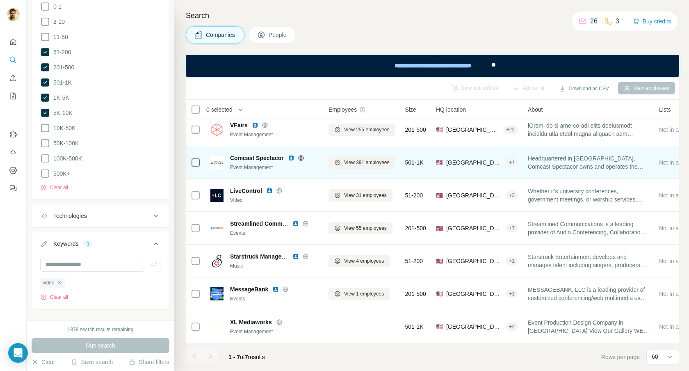
scroll to position [0, 0]
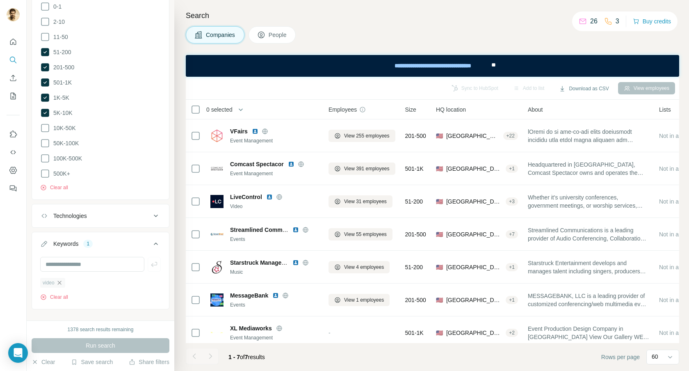
click at [61, 281] on icon "button" at bounding box center [59, 283] width 4 height 4
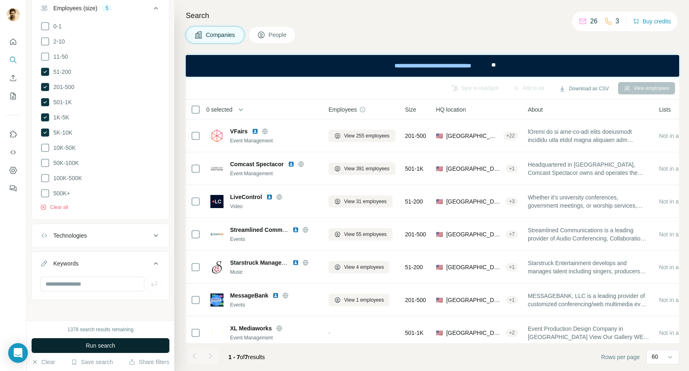
click at [73, 345] on button "Run search" at bounding box center [101, 345] width 138 height 15
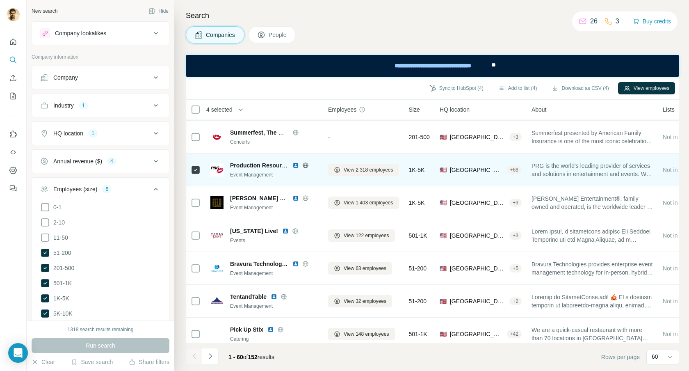
scroll to position [989, 0]
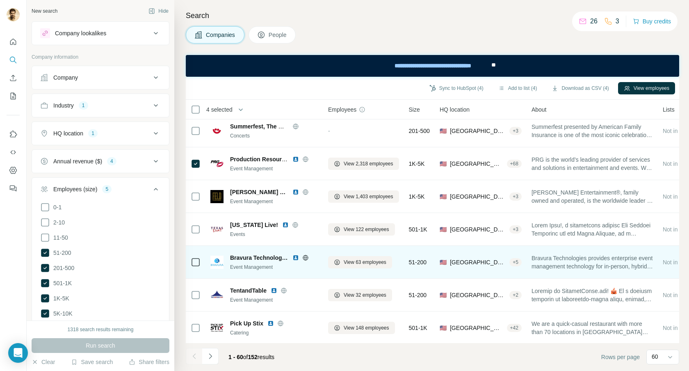
click at [640, 267] on span "Bravura Technologies provides enterprise event management technology for in-per…" at bounding box center [592, 262] width 121 height 16
click at [607, 260] on span "Bravura Technologies provides enterprise event management technology for in-per…" at bounding box center [592, 262] width 121 height 16
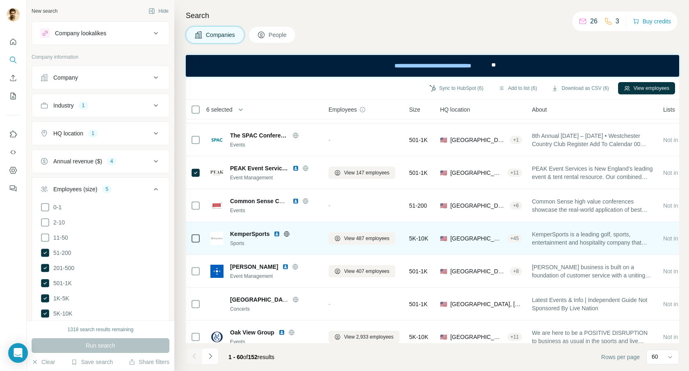
scroll to position [1745, 0]
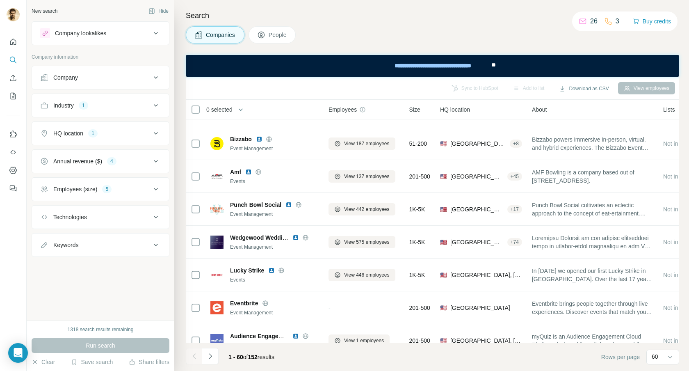
scroll to position [931, 0]
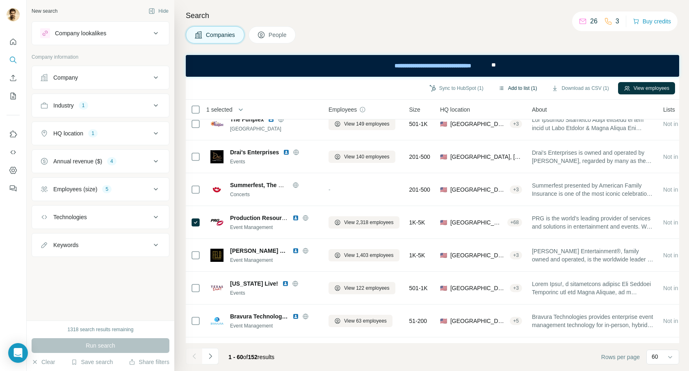
click at [509, 89] on button "Add to list (1)" at bounding box center [518, 88] width 50 height 12
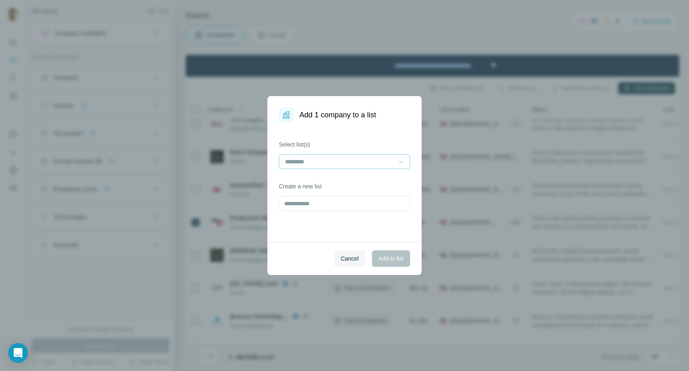
click at [398, 164] on icon at bounding box center [401, 162] width 8 height 8
click at [366, 178] on div "Event Production" at bounding box center [344, 180] width 117 height 8
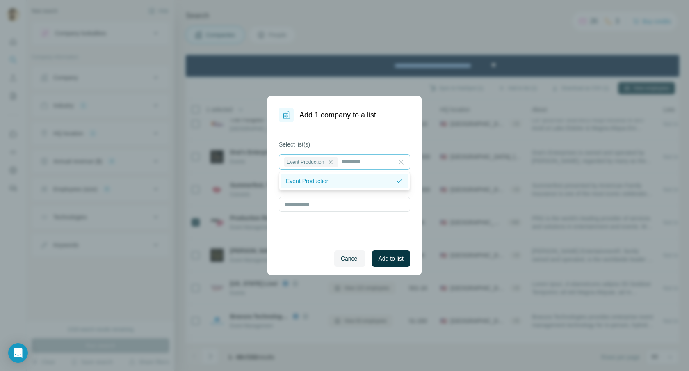
click at [312, 184] on p "Event Production" at bounding box center [308, 181] width 44 height 8
click at [312, 184] on div "Event Production" at bounding box center [344, 180] width 127 height 15
click at [404, 257] on button "Add to list" at bounding box center [391, 258] width 38 height 16
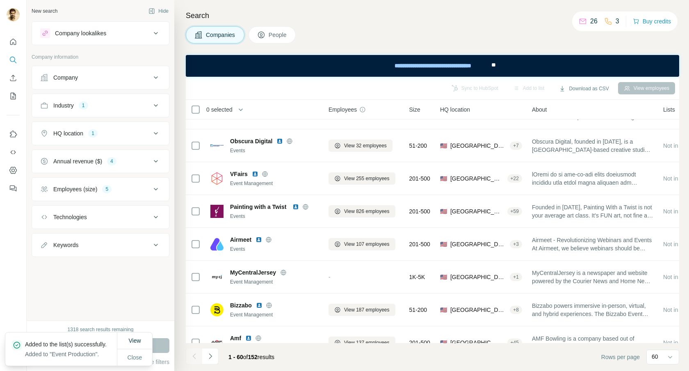
scroll to position [0, 0]
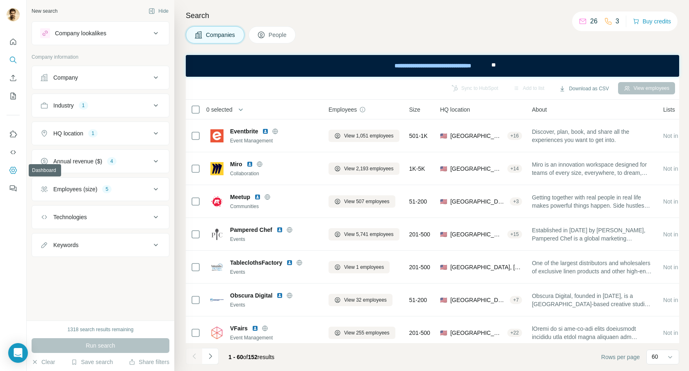
click at [13, 170] on icon "Dashboard" at bounding box center [13, 170] width 8 height 8
click at [352, 107] on span "Employees" at bounding box center [343, 109] width 28 height 8
click at [374, 110] on div "Employees" at bounding box center [364, 109] width 71 height 9
click at [243, 109] on icon "button" at bounding box center [241, 109] width 4 height 2
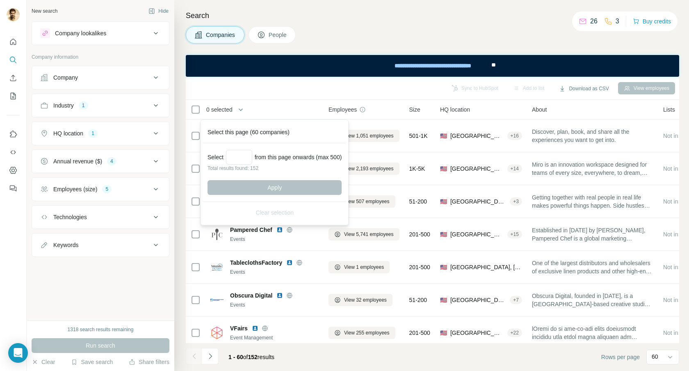
click at [283, 105] on div "0 selected" at bounding box center [251, 109] width 121 height 9
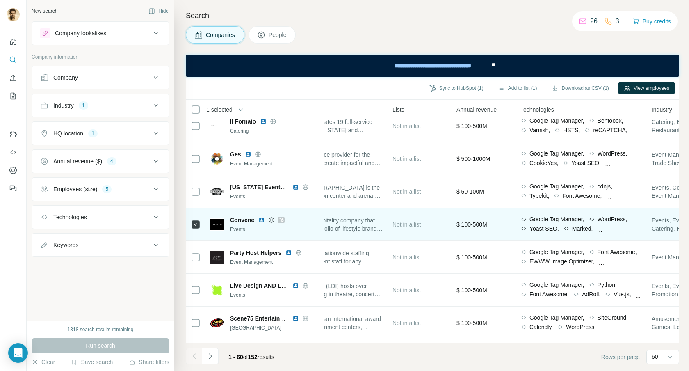
scroll to position [568, 282]
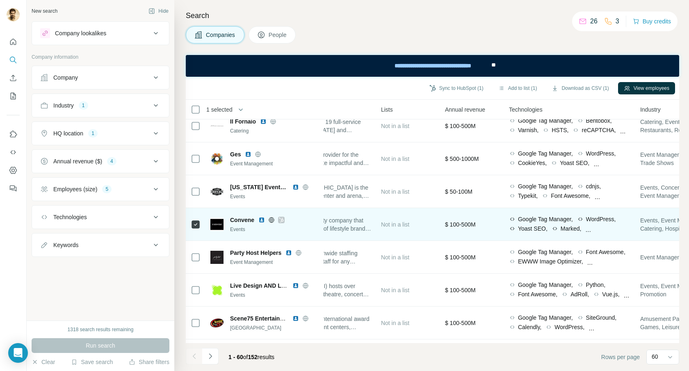
click at [582, 230] on div "Marked," at bounding box center [567, 228] width 30 height 8
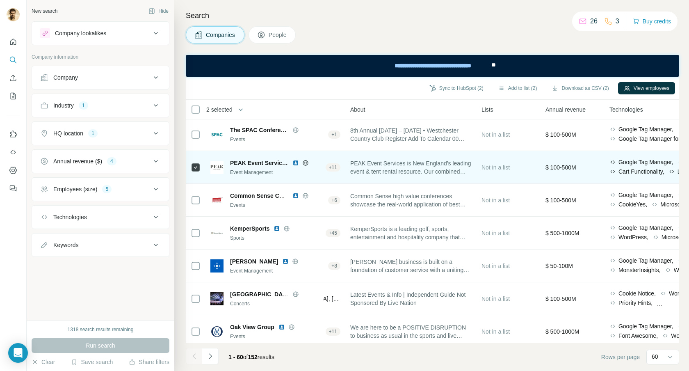
scroll to position [1745, 182]
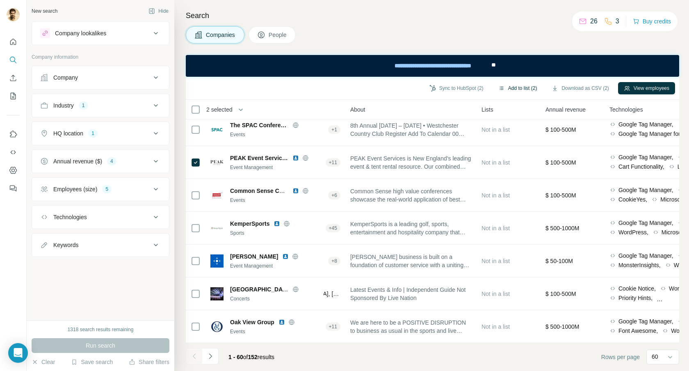
click at [499, 89] on button "Add to list (2)" at bounding box center [518, 88] width 50 height 12
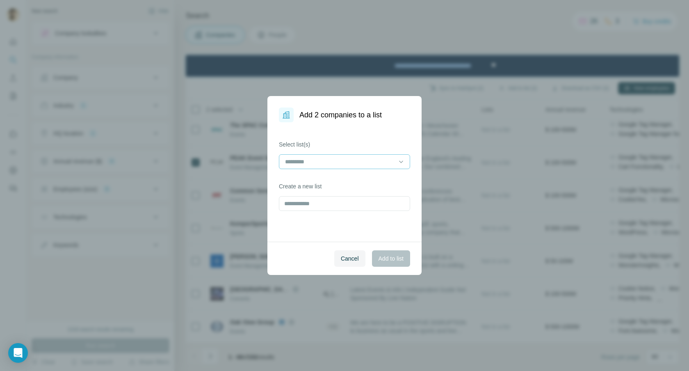
click at [365, 162] on input at bounding box center [339, 161] width 111 height 9
click at [322, 183] on p "Event Production" at bounding box center [308, 180] width 44 height 8
click at [396, 260] on span "Add to list" at bounding box center [391, 258] width 25 height 8
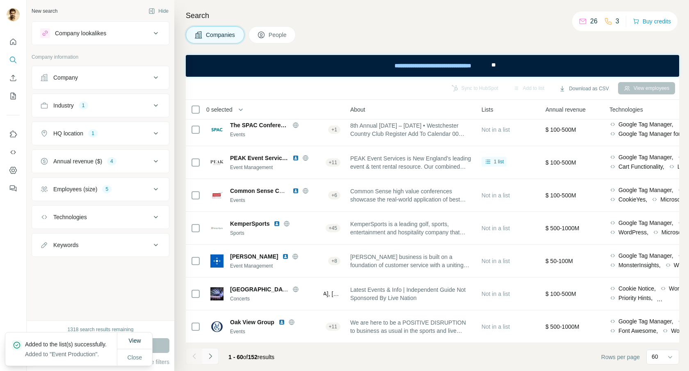
click at [209, 356] on icon "Navigate to next page" at bounding box center [210, 356] width 8 height 8
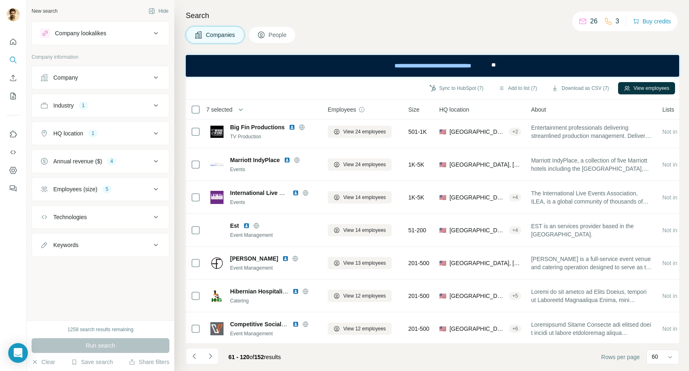
scroll to position [1745, 1]
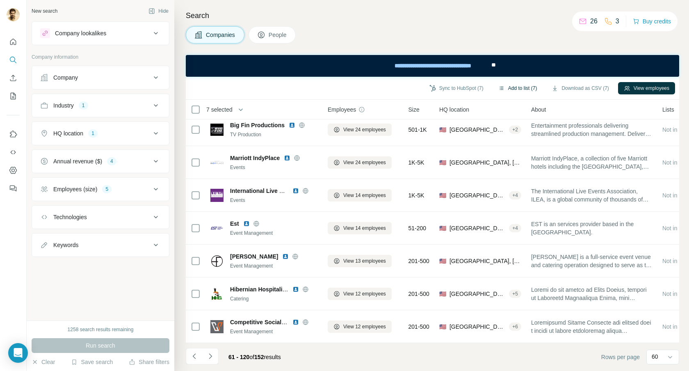
click at [506, 87] on button "Add to list (7)" at bounding box center [518, 88] width 50 height 12
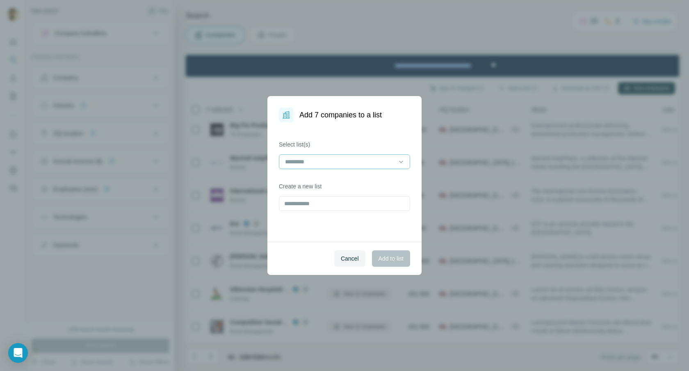
click at [369, 163] on input at bounding box center [339, 161] width 111 height 9
click at [355, 178] on div "Event Production" at bounding box center [344, 180] width 117 height 8
click at [381, 254] on span "Add to list" at bounding box center [391, 258] width 25 height 8
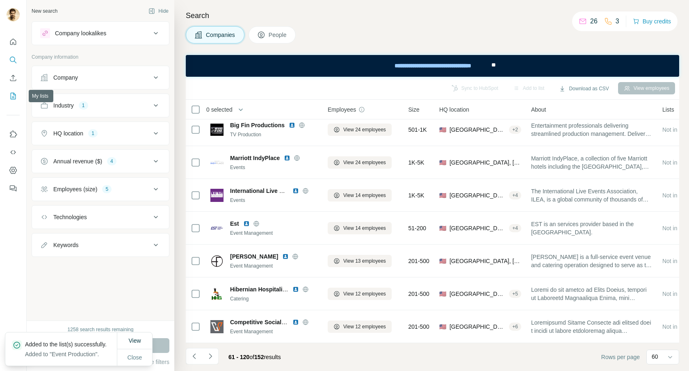
click at [11, 96] on icon "My lists" at bounding box center [13, 96] width 8 height 8
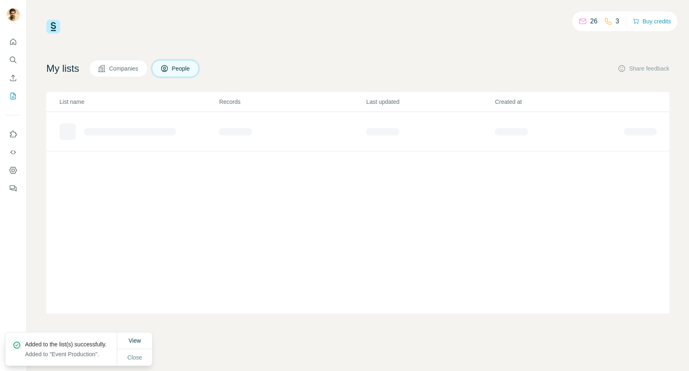
click at [132, 69] on span "Companies" at bounding box center [124, 68] width 30 height 8
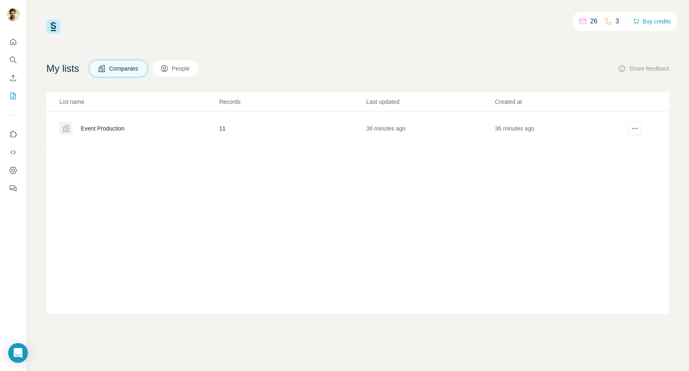
click at [113, 129] on div "Event Production" at bounding box center [103, 128] width 44 height 8
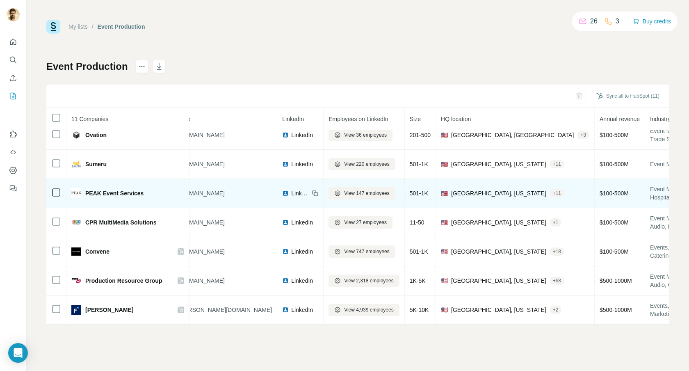
scroll to position [126, 0]
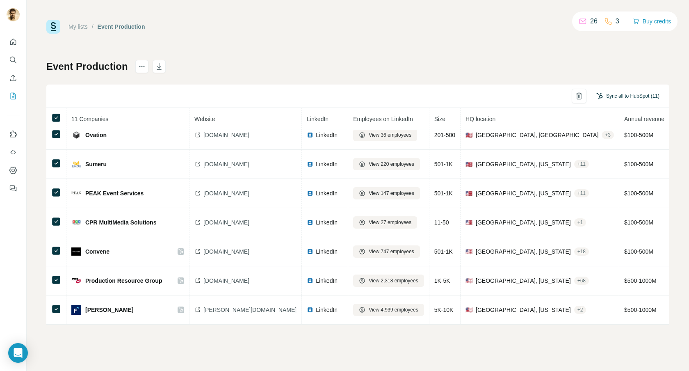
click at [622, 97] on button "Sync all to HubSpot (11)" at bounding box center [628, 96] width 75 height 12
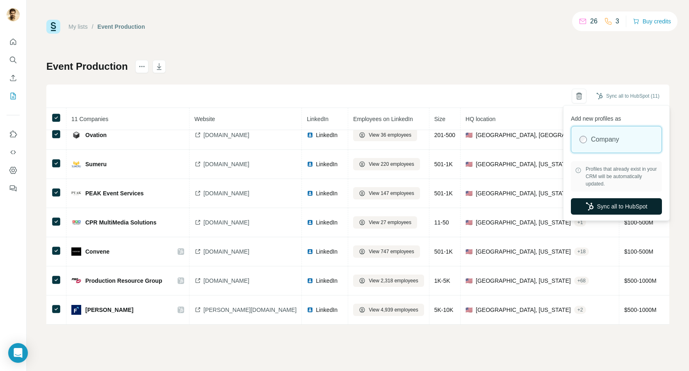
click at [610, 208] on button "Sync all to HubSpot" at bounding box center [616, 206] width 91 height 16
